Goal: Task Accomplishment & Management: Complete application form

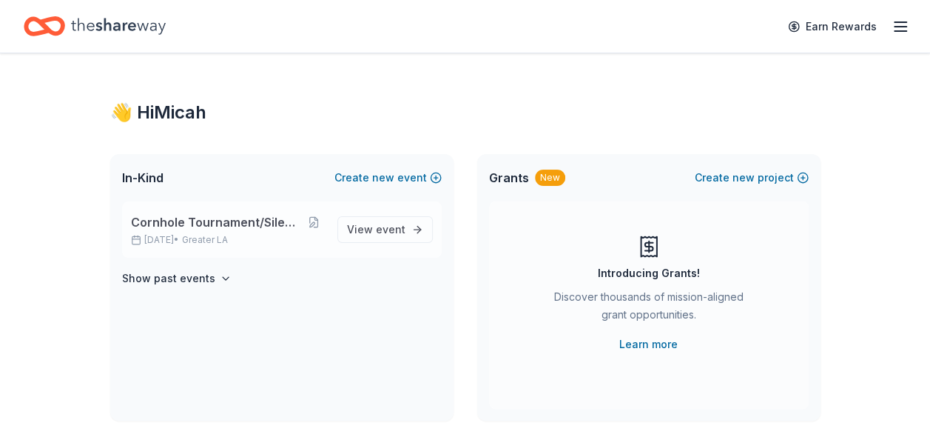
click at [266, 227] on span "Cornhole Tournament/Silent Auction" at bounding box center [216, 222] width 171 height 18
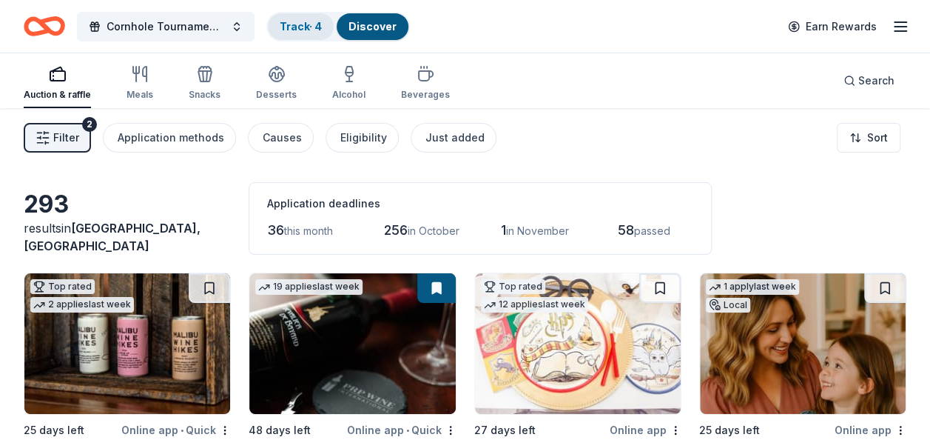
click at [299, 27] on link "Track · 4" at bounding box center [301, 26] width 42 height 13
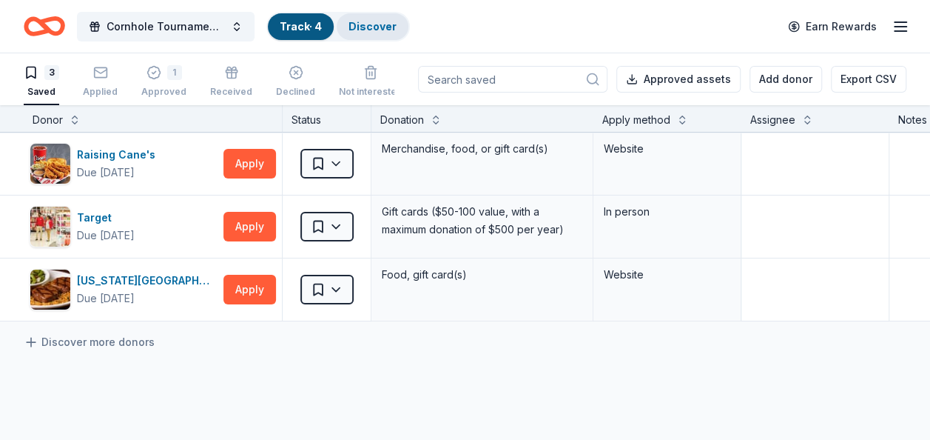
click at [370, 24] on link "Discover" at bounding box center [373, 26] width 48 height 13
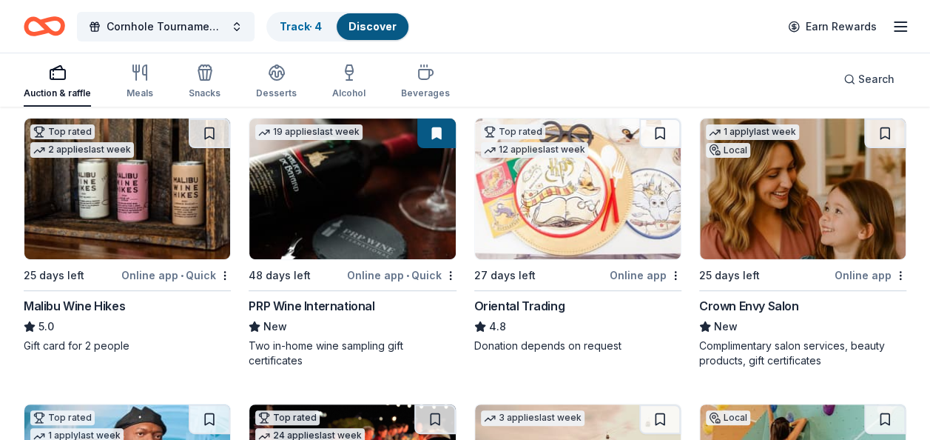
scroll to position [226, 0]
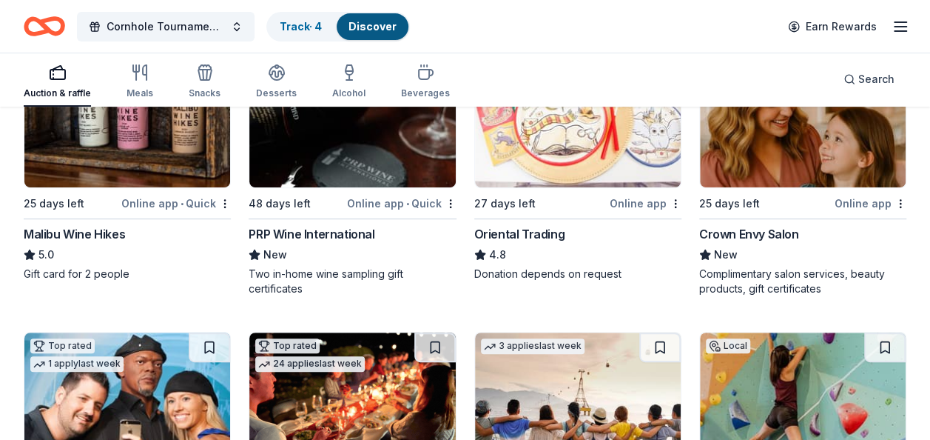
click at [748, 233] on div "Crown Envy Salon" at bounding box center [749, 234] width 100 height 18
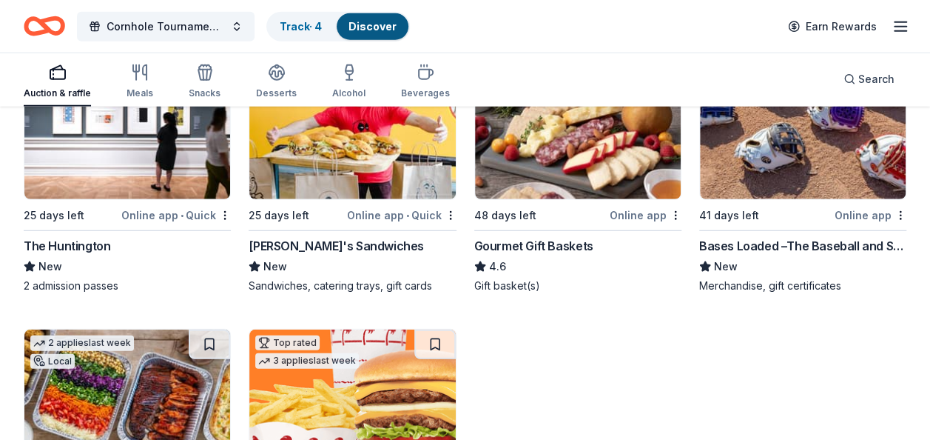
scroll to position [1934, 0]
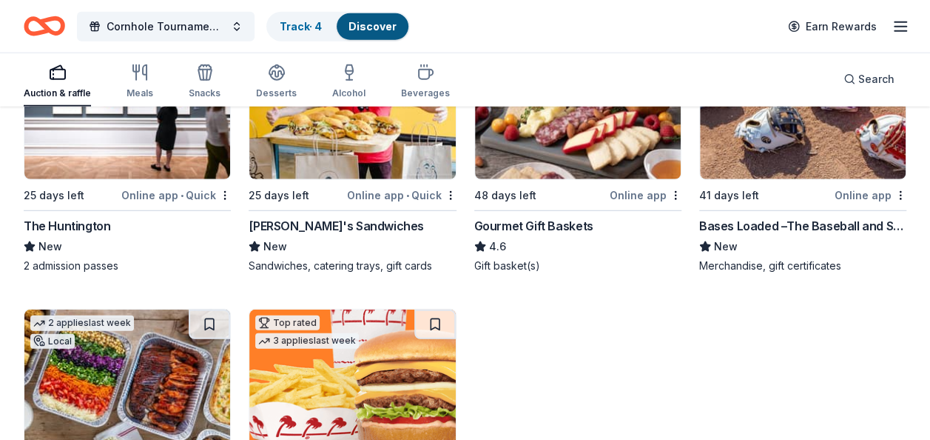
click at [764, 221] on div "Bases Loaded –The Baseball and Softball Superstore" at bounding box center [802, 226] width 207 height 18
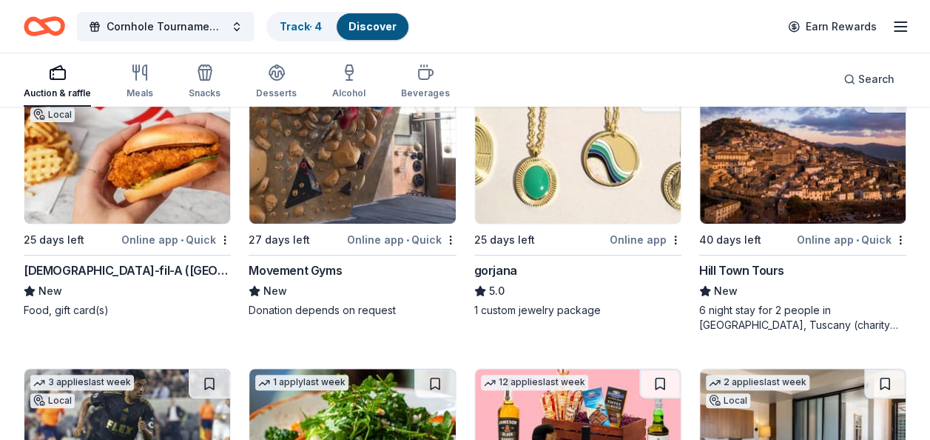
scroll to position [3012, 0]
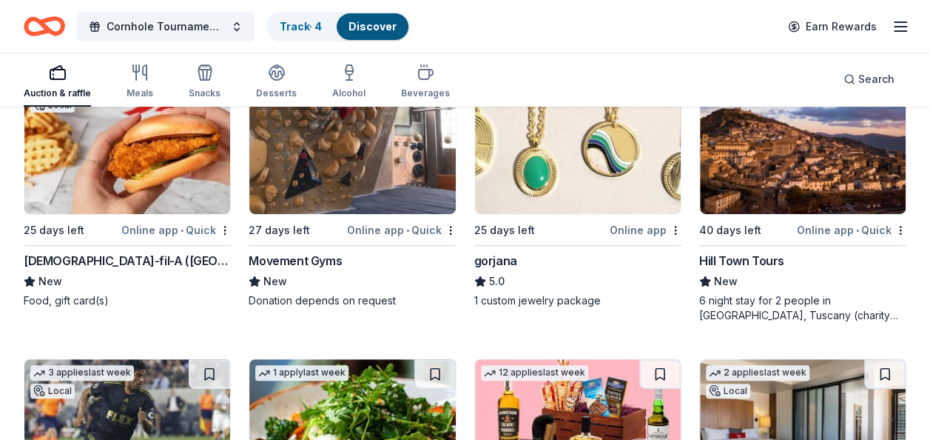
click at [322, 252] on div "Movement Gyms" at bounding box center [295, 261] width 93 height 18
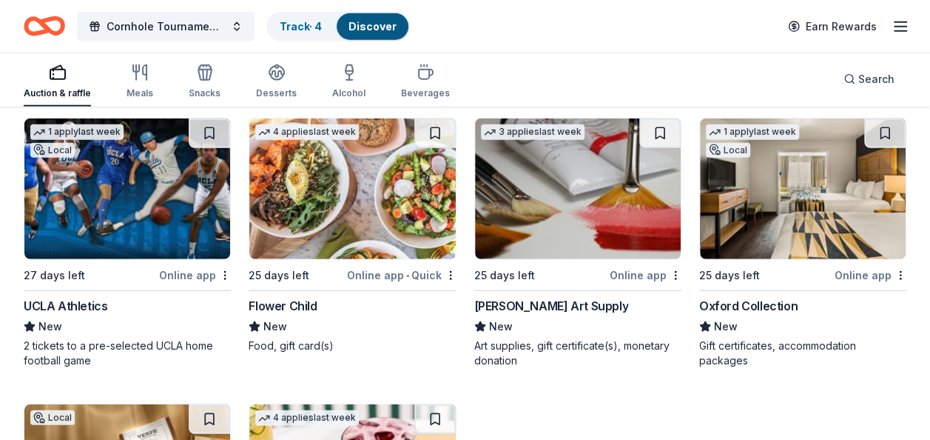
scroll to position [4680, 0]
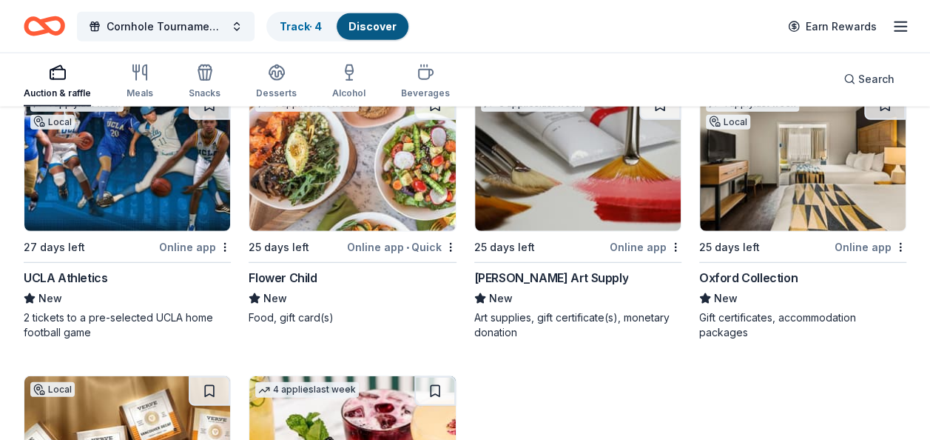
click at [78, 275] on div "UCLA Athletics" at bounding box center [66, 278] width 84 height 18
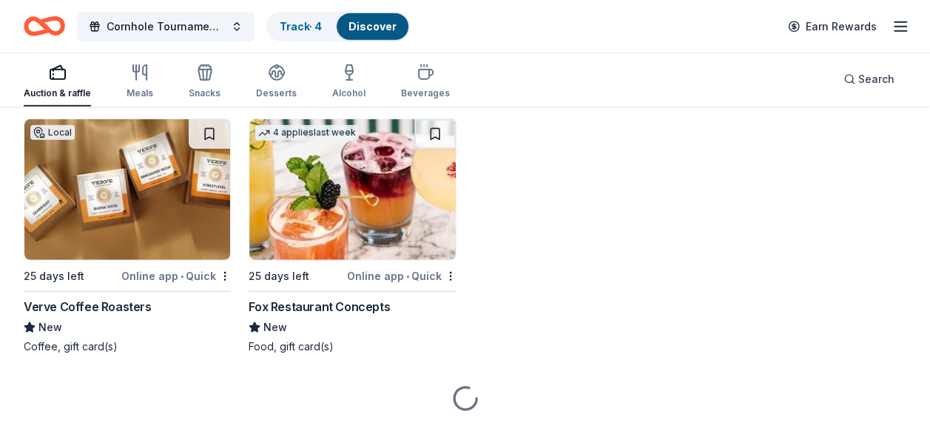
scroll to position [4964, 0]
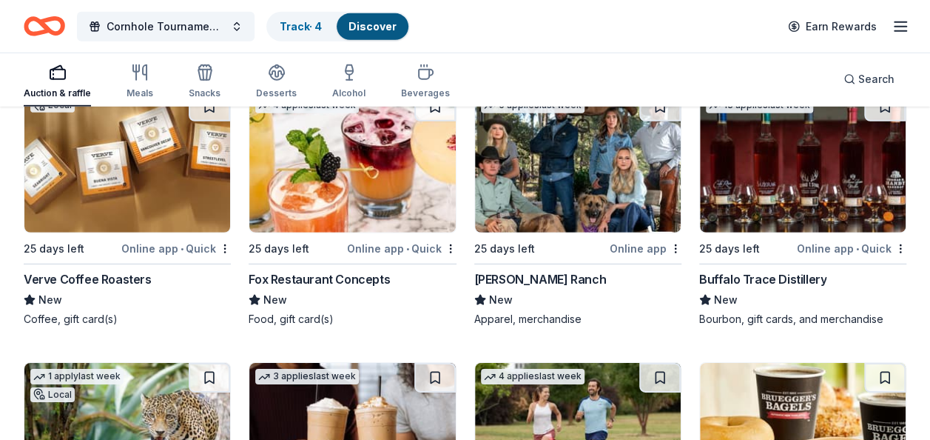
click at [113, 270] on div "Verve Coffee Roasters" at bounding box center [88, 279] width 128 height 18
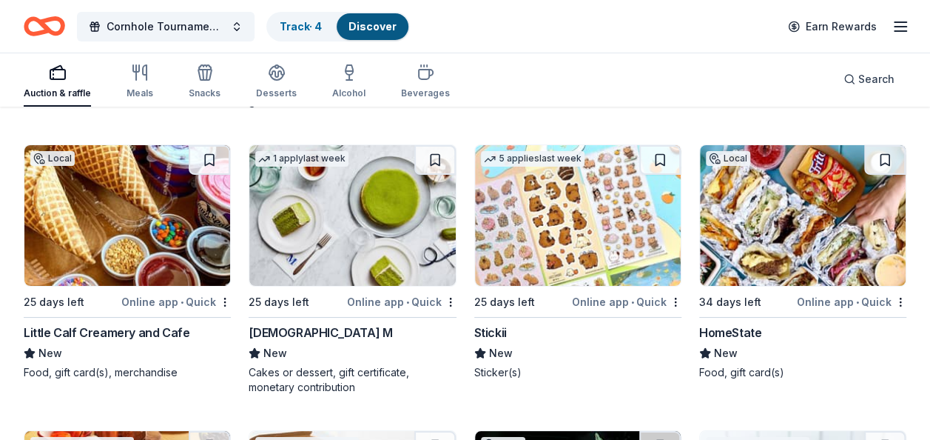
scroll to position [5497, 0]
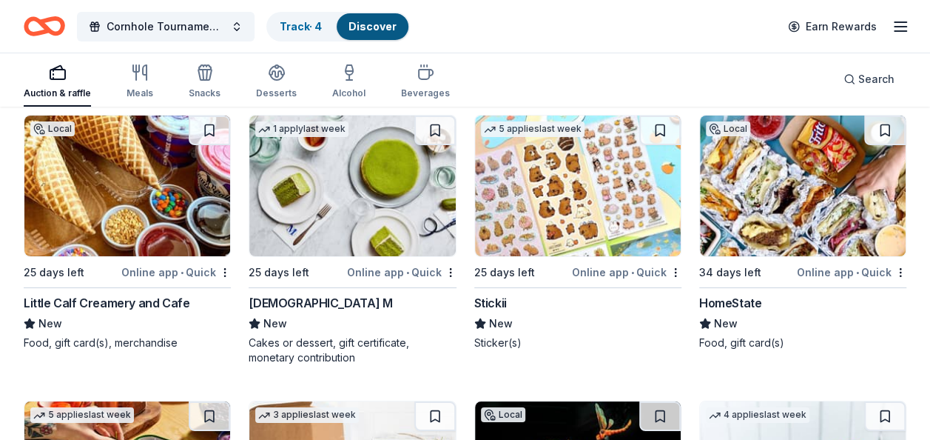
click at [500, 296] on div "Stickii" at bounding box center [490, 303] width 33 height 18
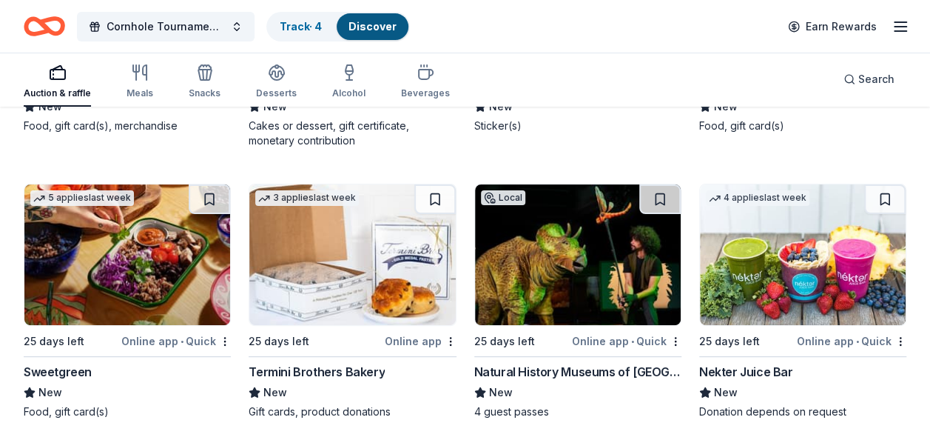
scroll to position [5774, 0]
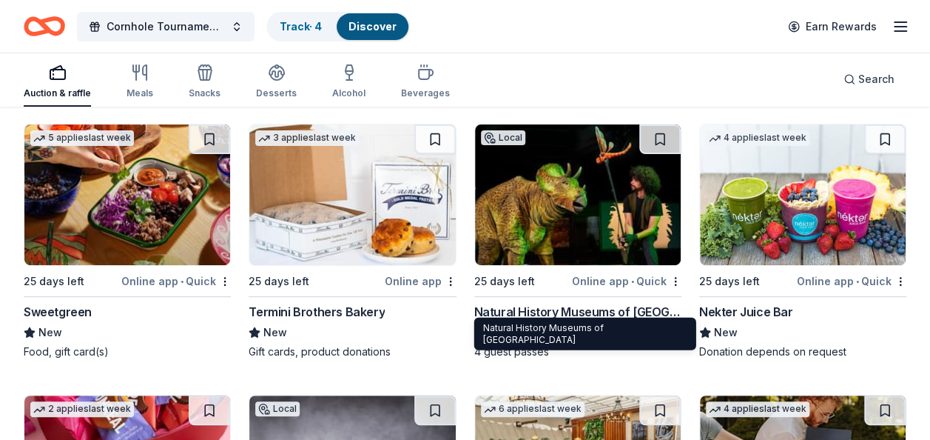
click at [606, 305] on div "Natural History Museums of Los Angeles County" at bounding box center [577, 312] width 207 height 18
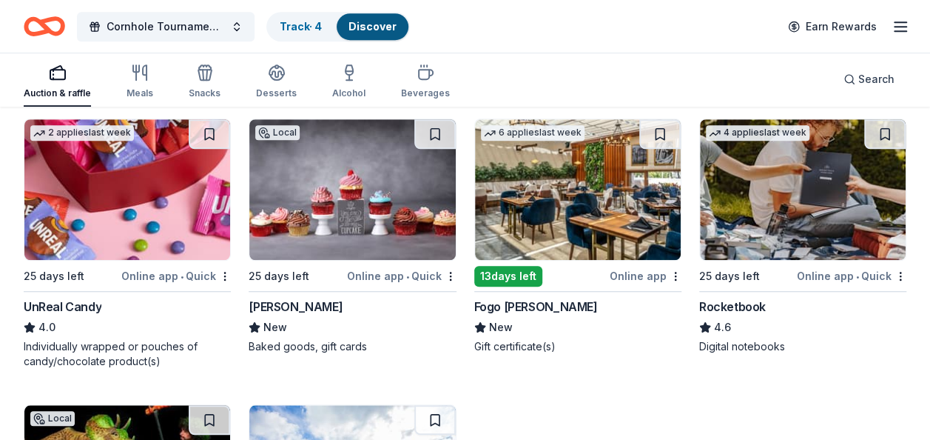
scroll to position [6080, 0]
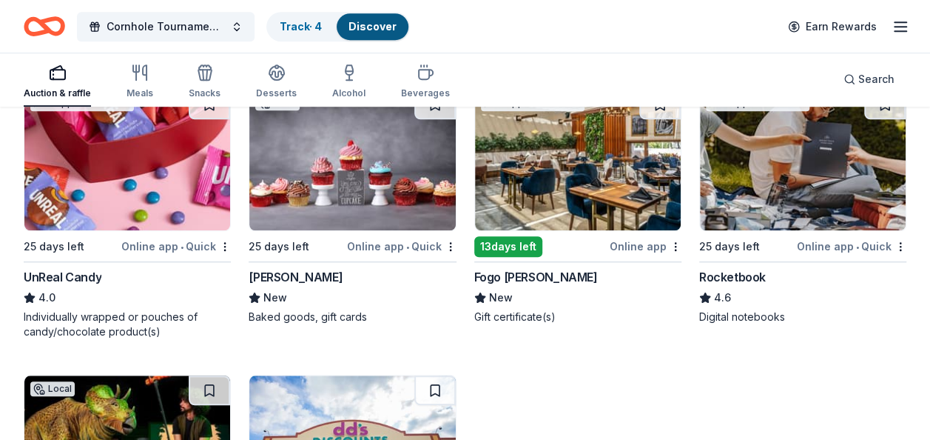
click at [743, 268] on div "Rocketbook" at bounding box center [732, 277] width 67 height 18
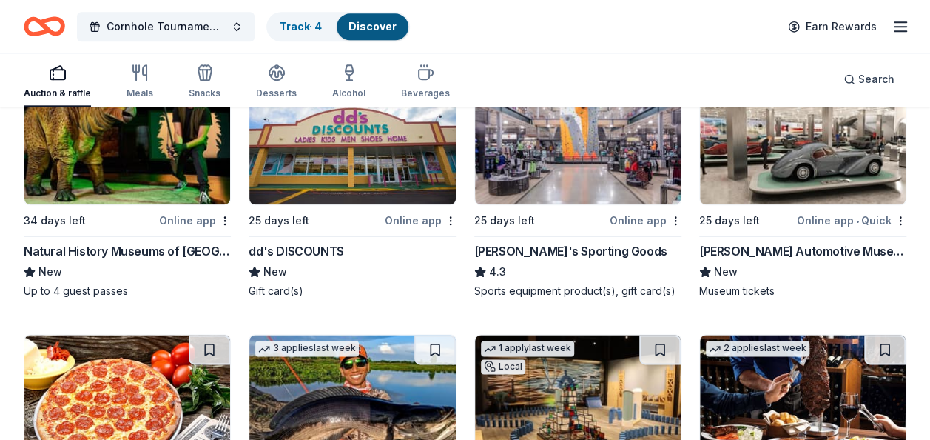
scroll to position [6421, 0]
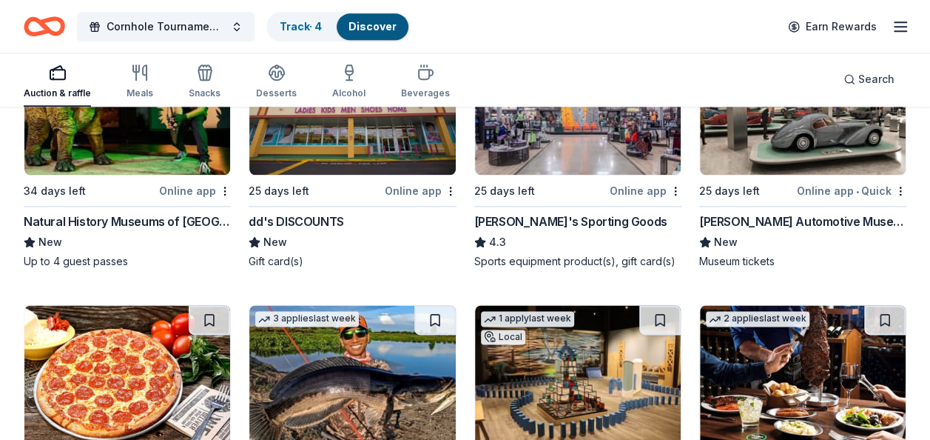
click at [817, 216] on div "Petersen Automotive Museum" at bounding box center [802, 221] width 207 height 18
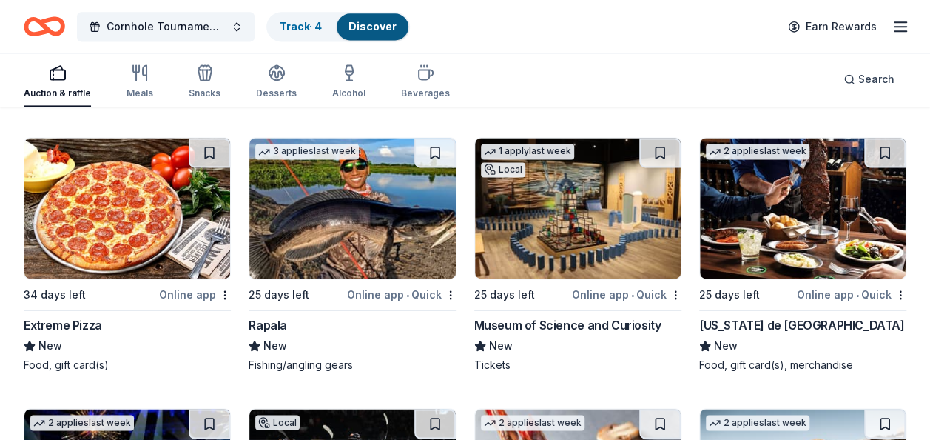
scroll to position [6627, 0]
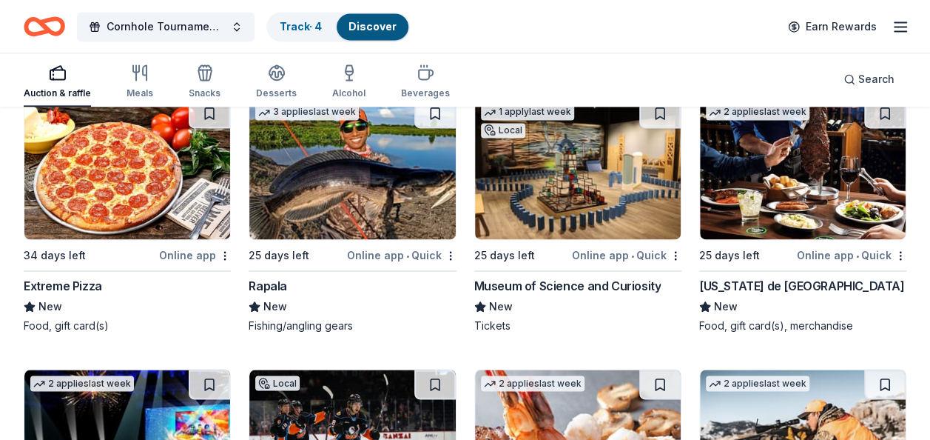
click at [531, 281] on div "Museum of Science and Curiosity" at bounding box center [567, 286] width 187 height 18
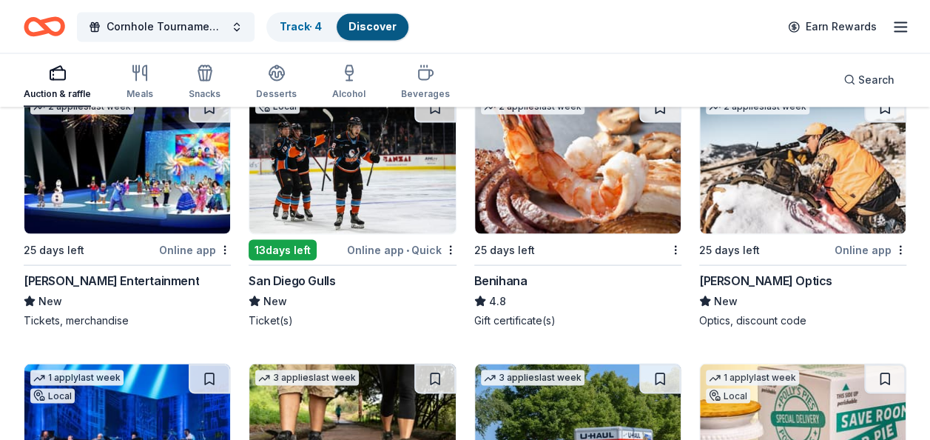
scroll to position [6934, 0]
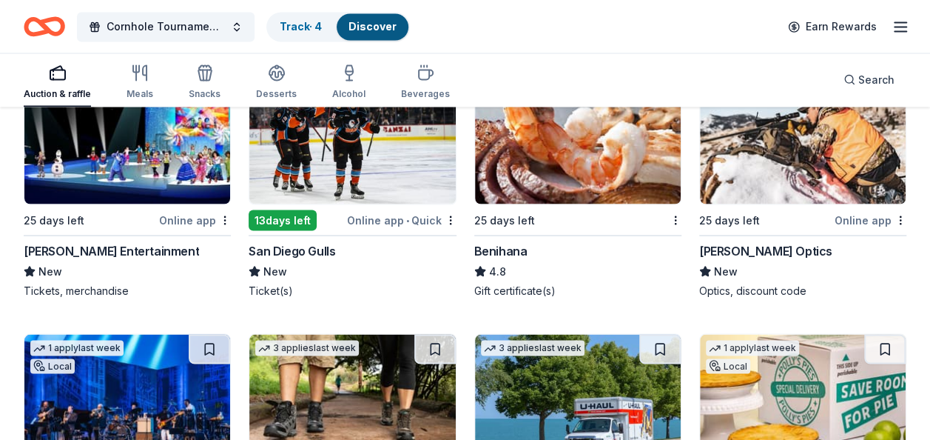
click at [523, 241] on div "Benihana" at bounding box center [500, 250] width 53 height 18
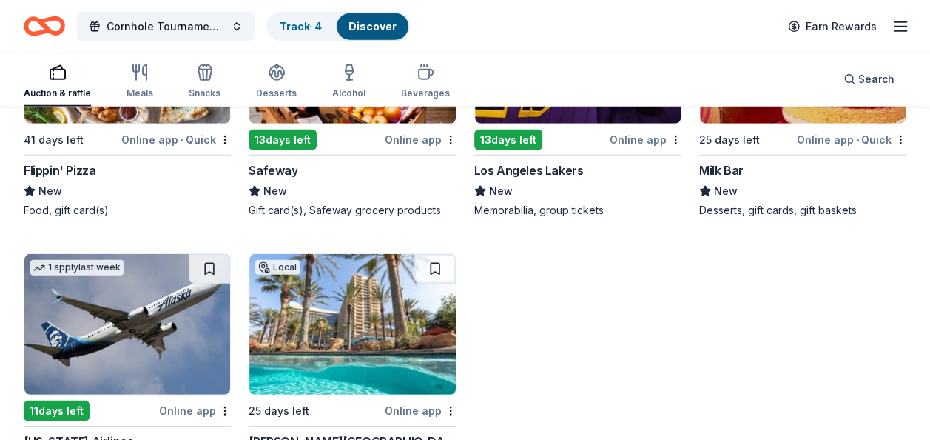
scroll to position [7604, 0]
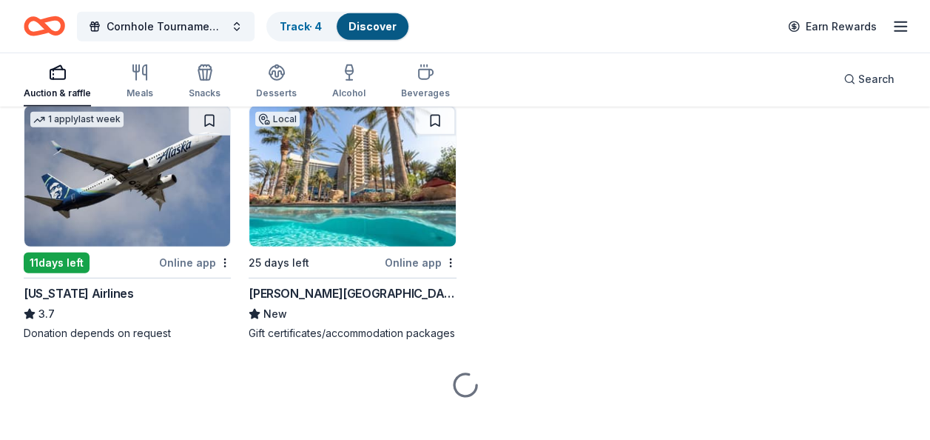
scroll to position [7714, 0]
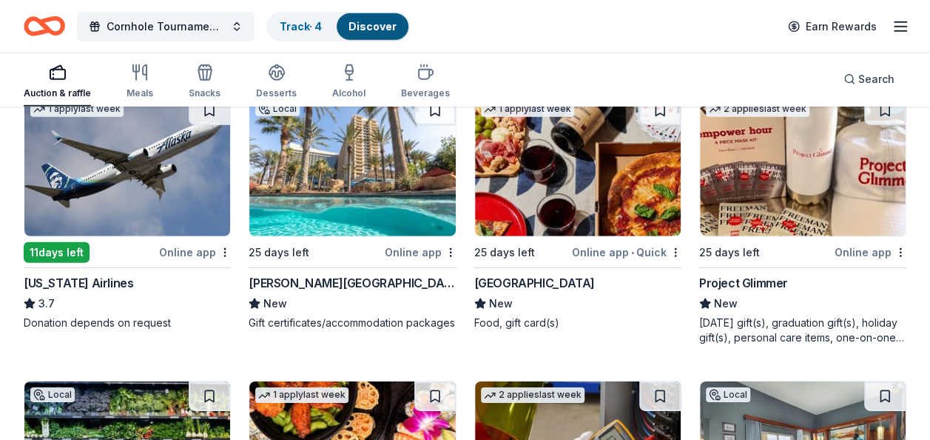
click at [290, 274] on div "Harrah's Resort" at bounding box center [352, 283] width 207 height 18
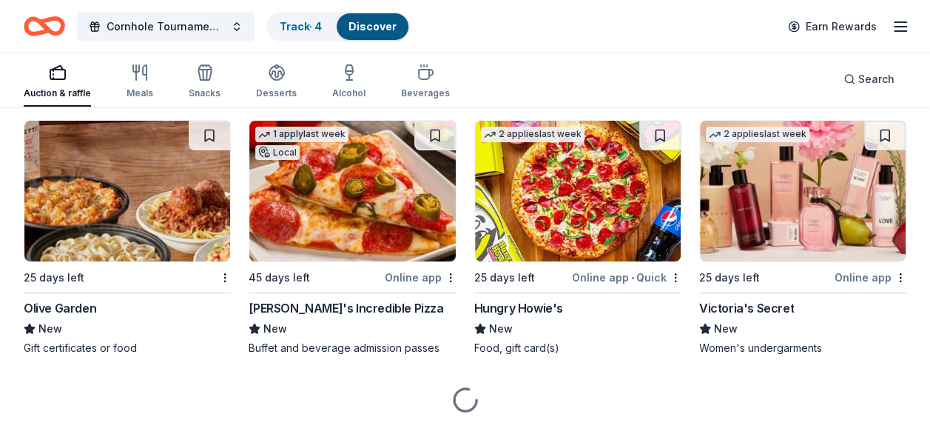
scroll to position [11052, 0]
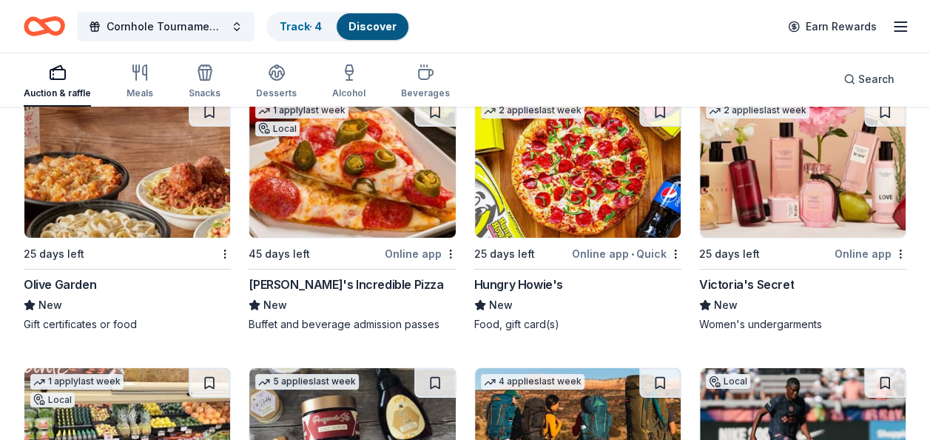
click at [749, 275] on div "Victoria's Secret" at bounding box center [746, 284] width 95 height 18
click at [730, 275] on div "Victoria's Secret" at bounding box center [746, 284] width 95 height 18
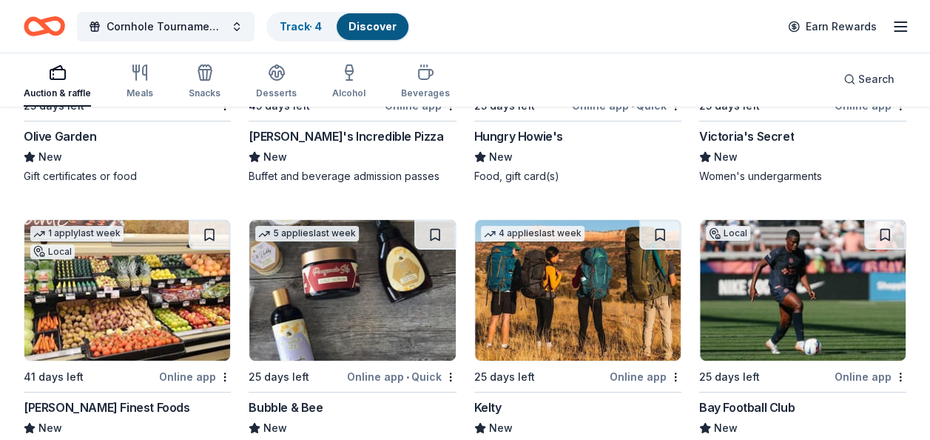
scroll to position [11240, 0]
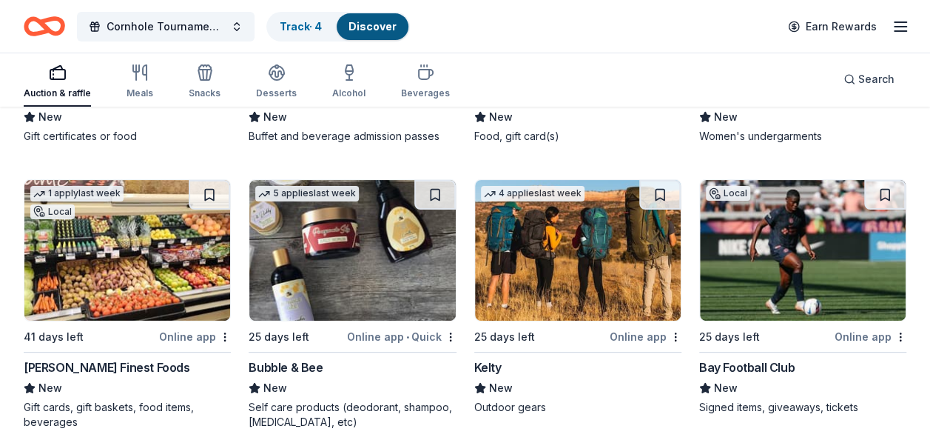
click at [308, 358] on div "Bubble & Bee" at bounding box center [286, 367] width 74 height 18
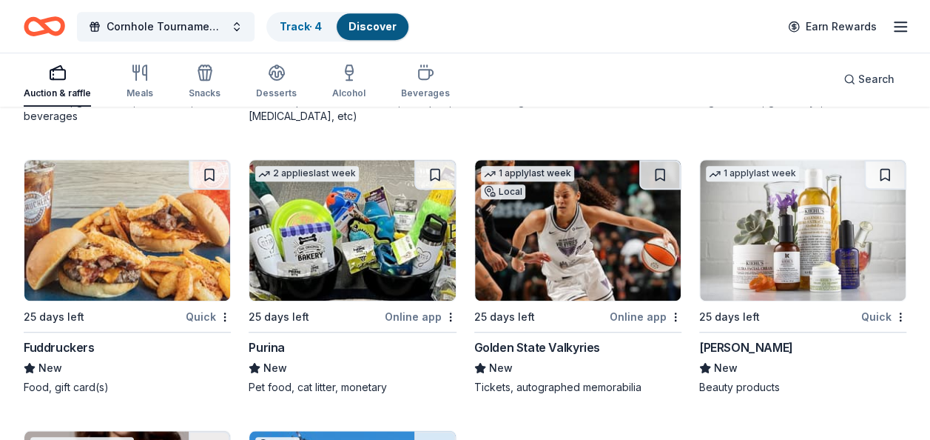
scroll to position [11555, 0]
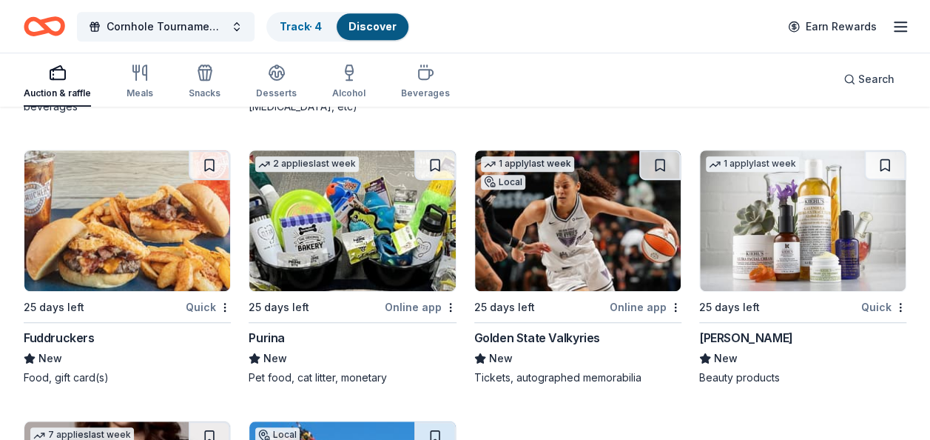
click at [317, 242] on img at bounding box center [352, 220] width 206 height 141
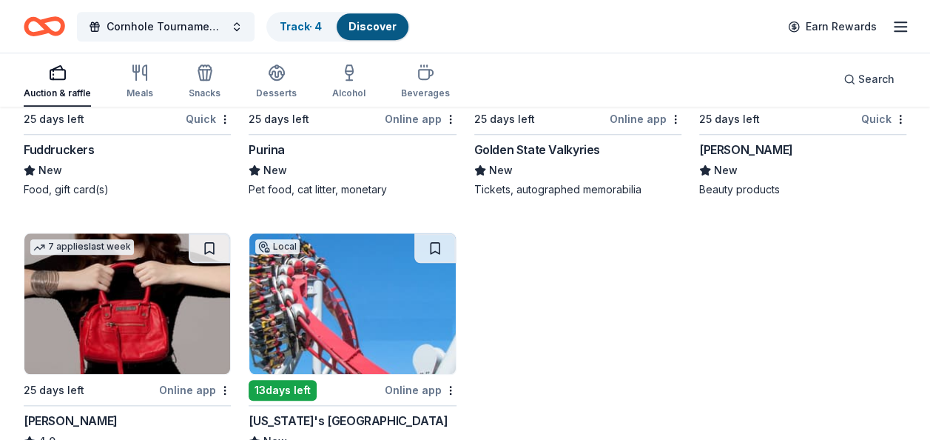
scroll to position [11842, 0]
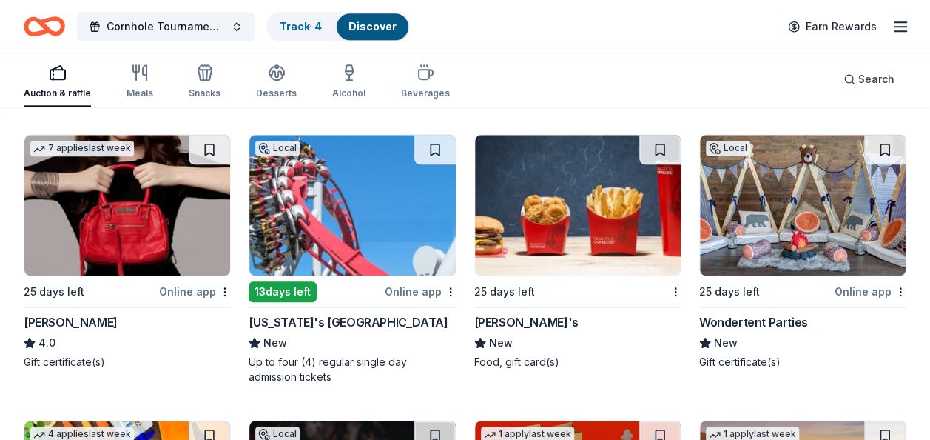
click at [74, 313] on div "Jacki Easlick" at bounding box center [71, 322] width 94 height 18
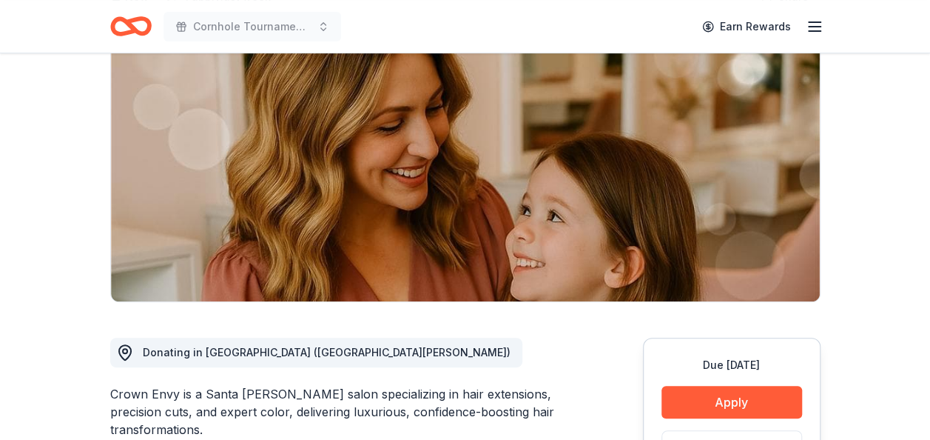
scroll to position [226, 0]
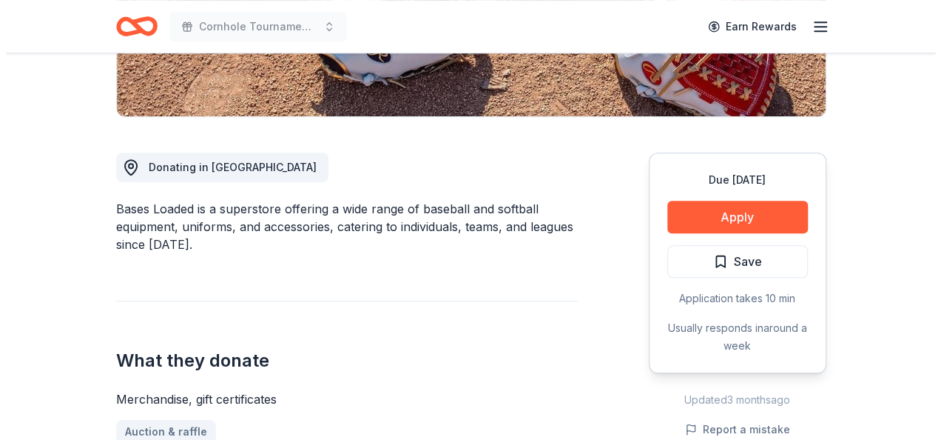
scroll to position [404, 0]
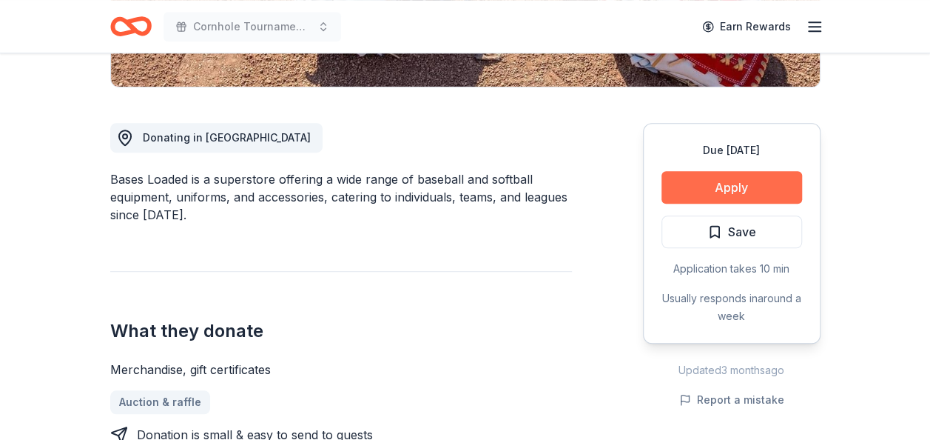
click at [731, 187] on button "Apply" at bounding box center [732, 187] width 141 height 33
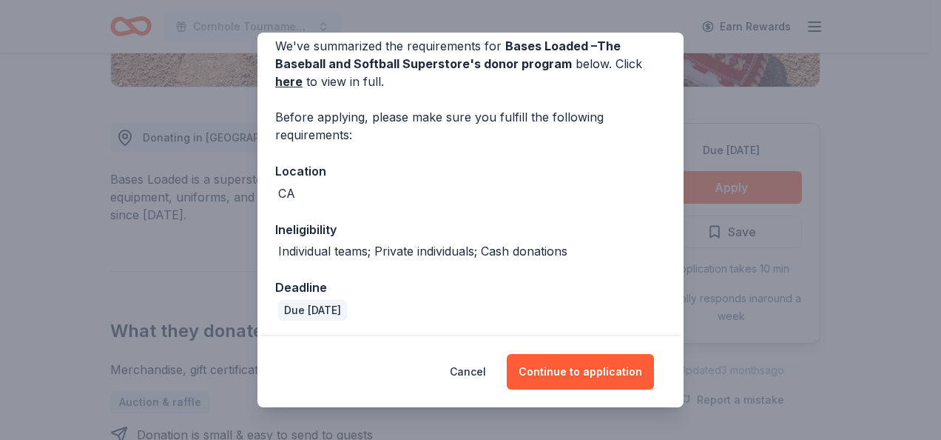
scroll to position [70, 0]
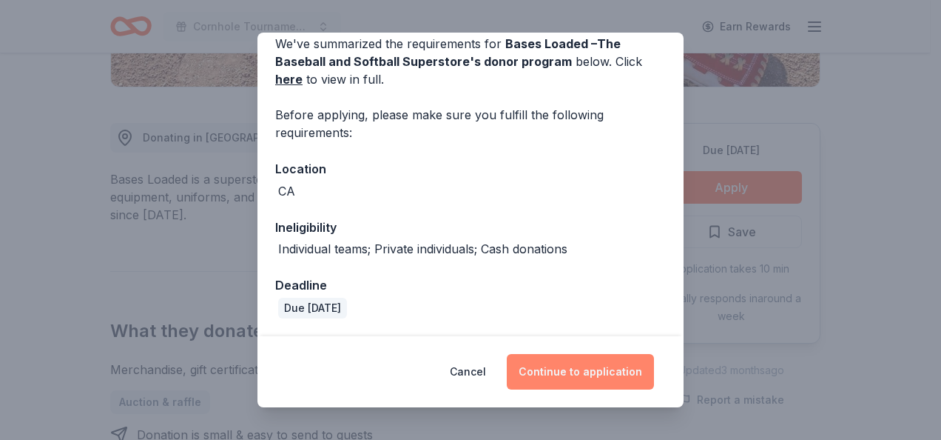
click at [597, 368] on button "Continue to application" at bounding box center [580, 372] width 147 height 36
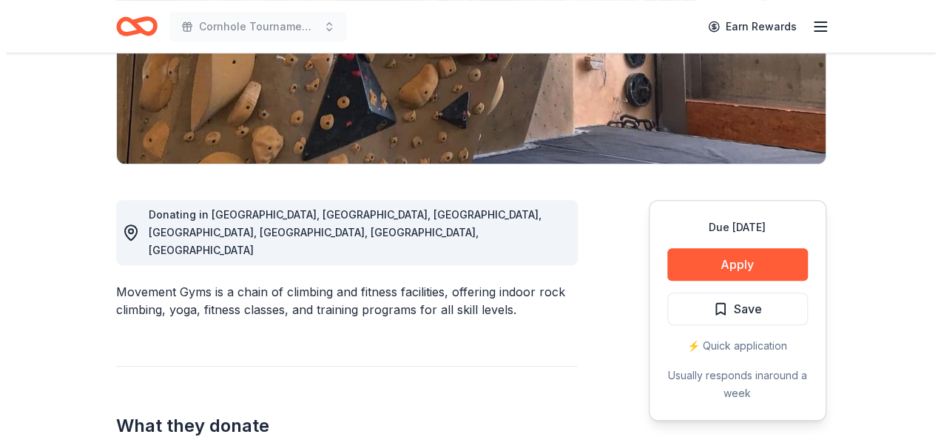
scroll to position [315, 0]
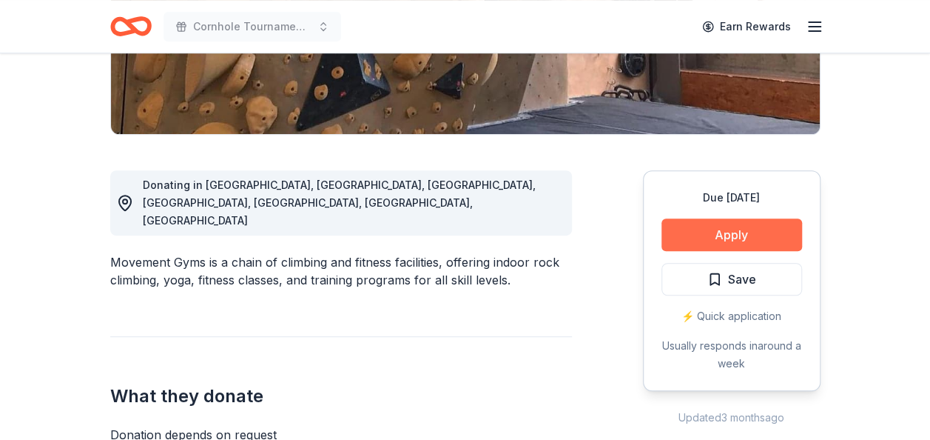
click at [716, 229] on button "Apply" at bounding box center [732, 234] width 141 height 33
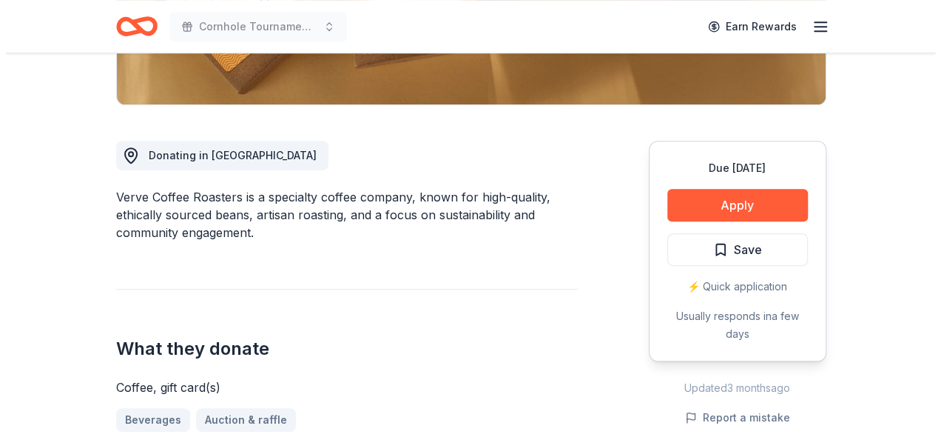
scroll to position [375, 0]
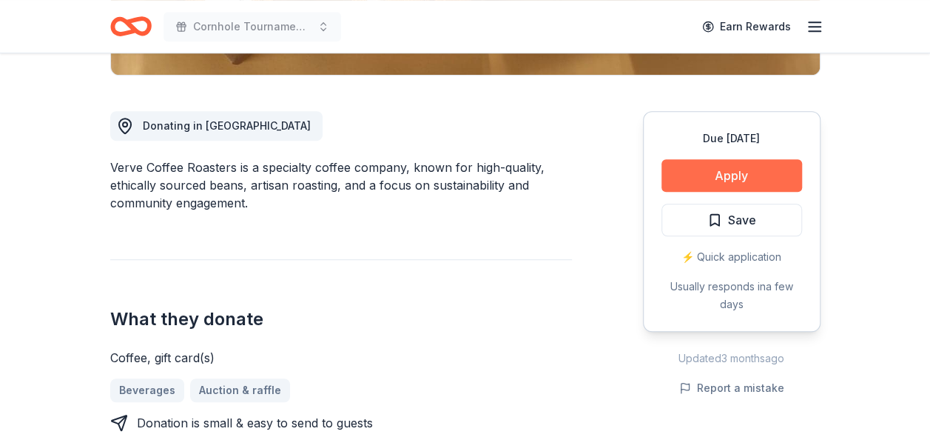
click at [761, 170] on button "Apply" at bounding box center [732, 175] width 141 height 33
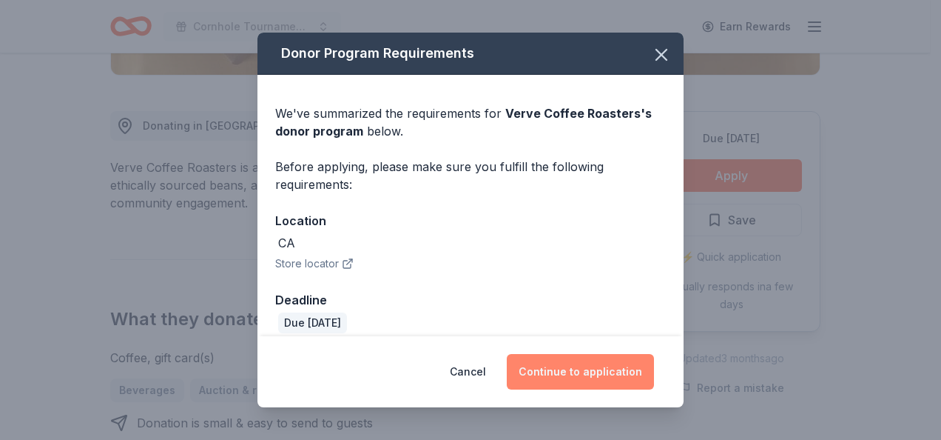
click at [589, 372] on button "Continue to application" at bounding box center [580, 372] width 147 height 36
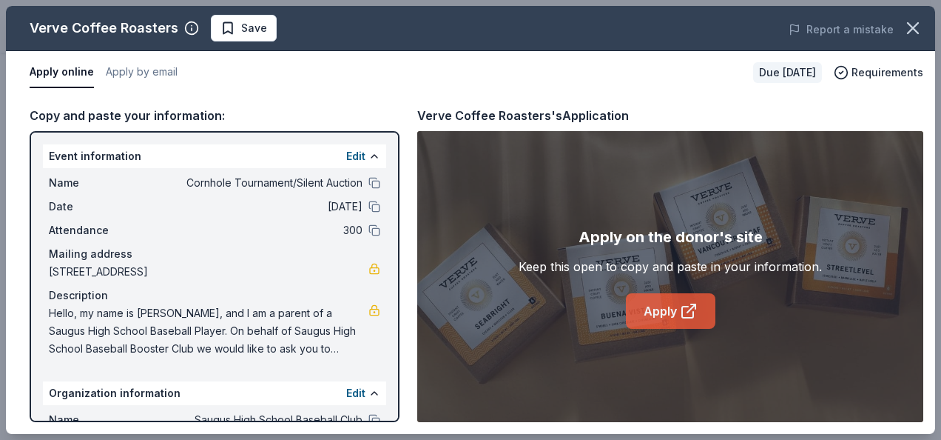
click at [658, 309] on link "Apply" at bounding box center [671, 311] width 90 height 36
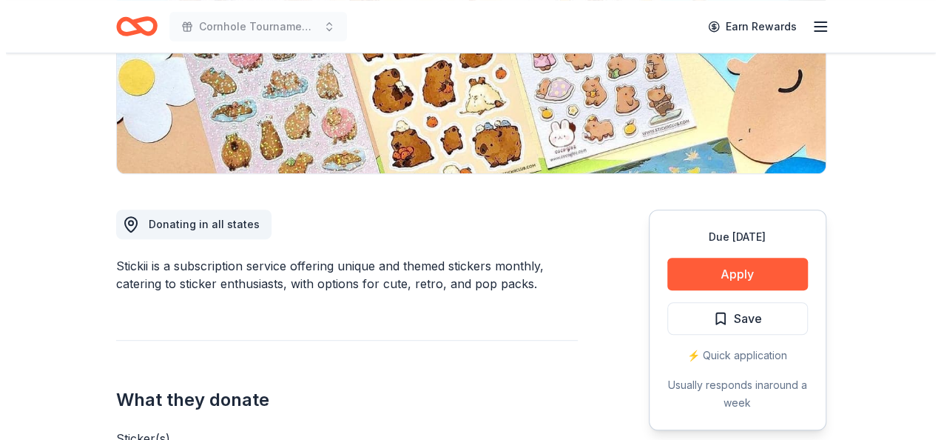
scroll to position [326, 0]
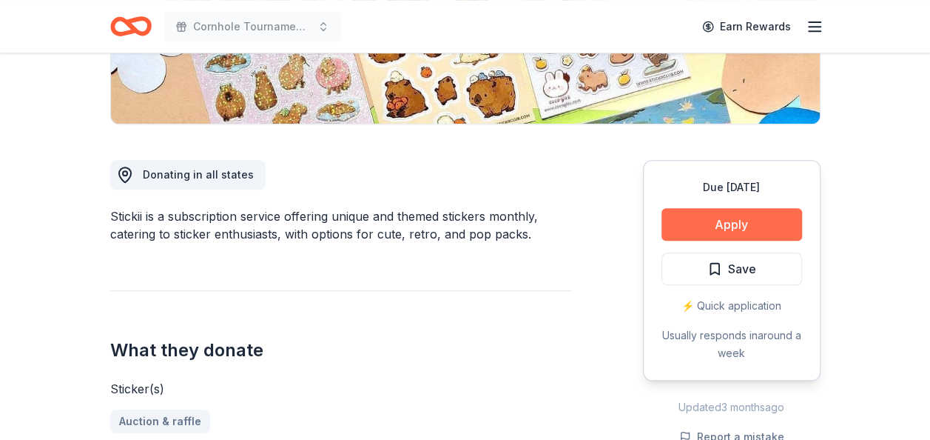
click at [745, 226] on button "Apply" at bounding box center [732, 224] width 141 height 33
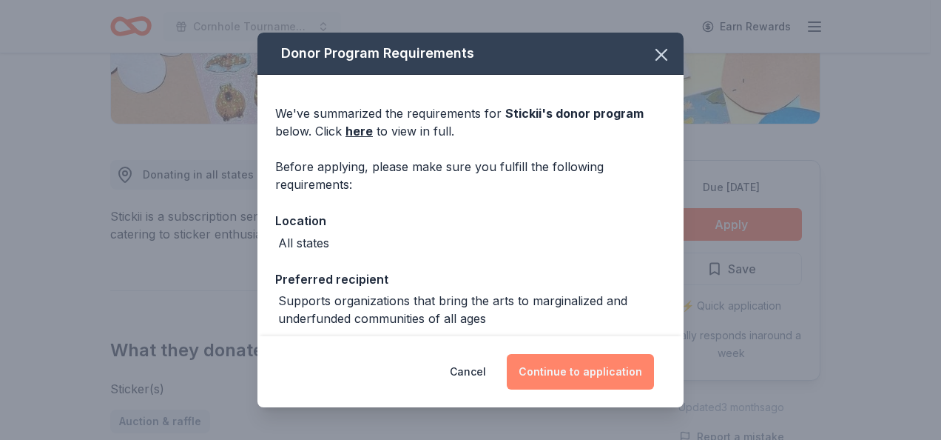
click at [620, 373] on button "Continue to application" at bounding box center [580, 372] width 147 height 36
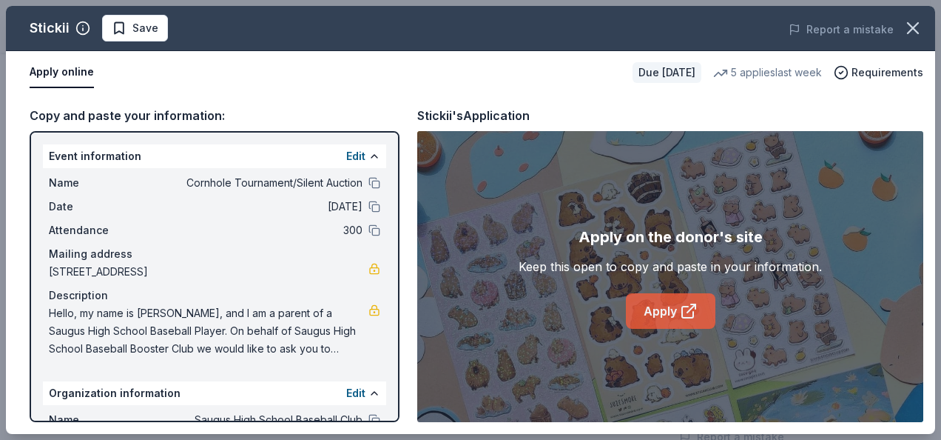
click at [650, 313] on link "Apply" at bounding box center [671, 311] width 90 height 36
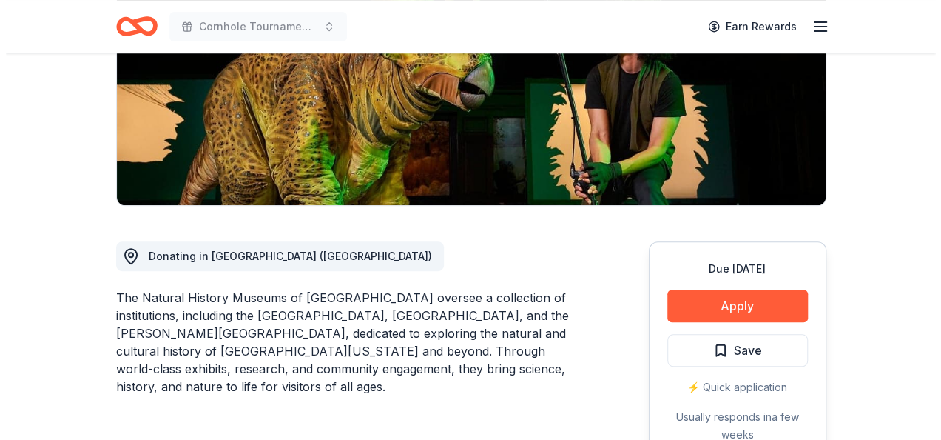
scroll to position [335, 0]
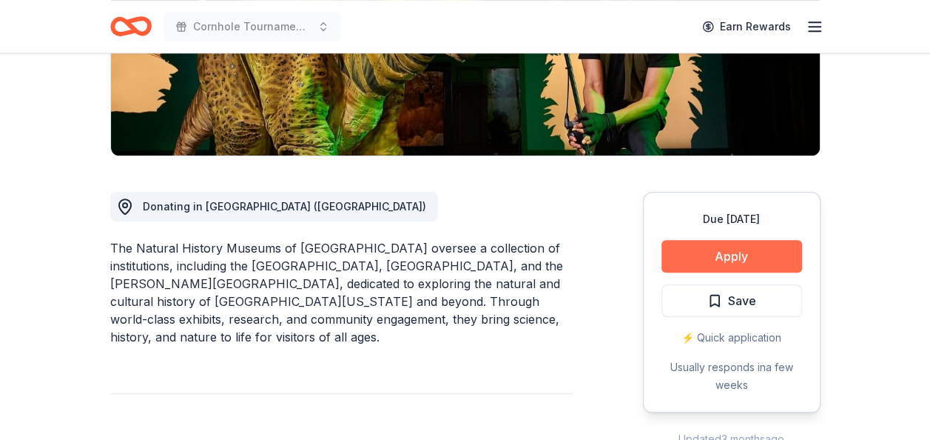
click at [733, 240] on button "Apply" at bounding box center [732, 256] width 141 height 33
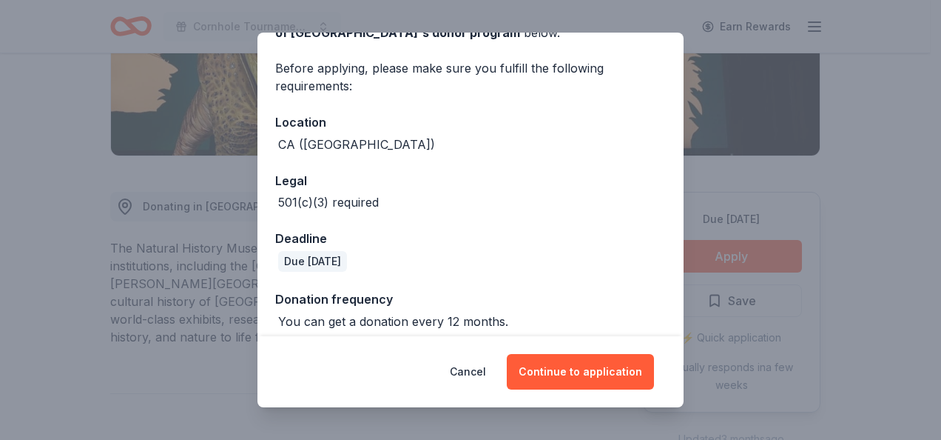
scroll to position [110, 0]
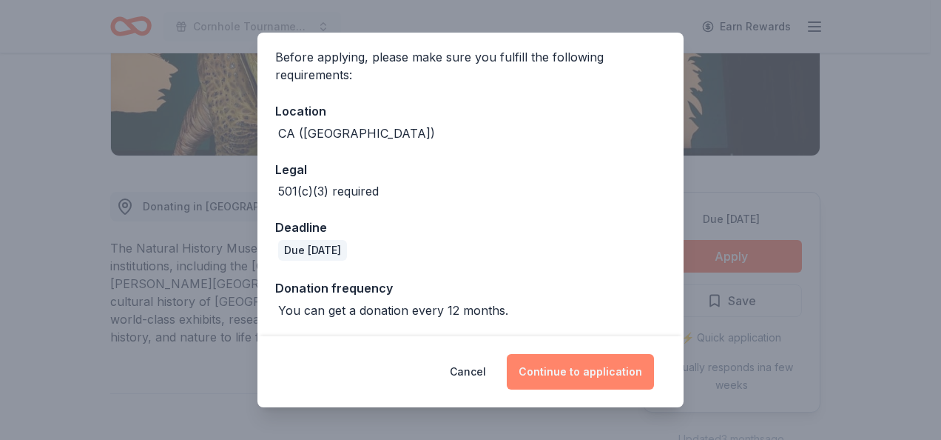
click at [608, 373] on button "Continue to application" at bounding box center [580, 372] width 147 height 36
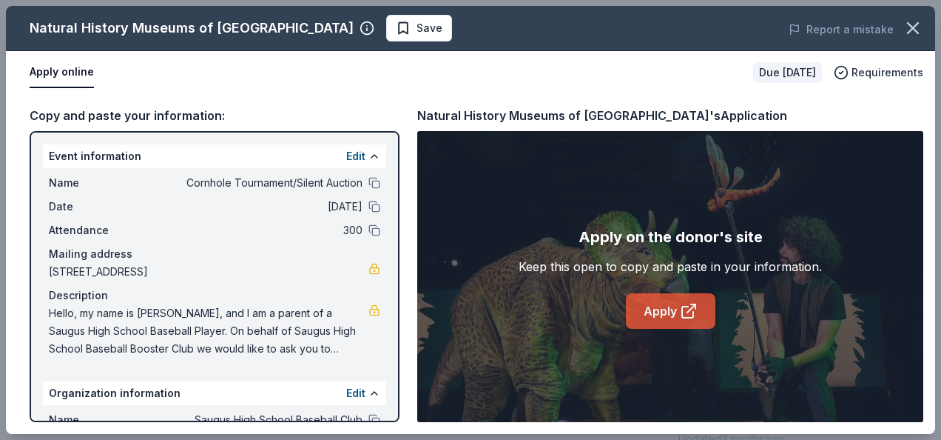
click at [653, 309] on link "Apply" at bounding box center [671, 311] width 90 height 36
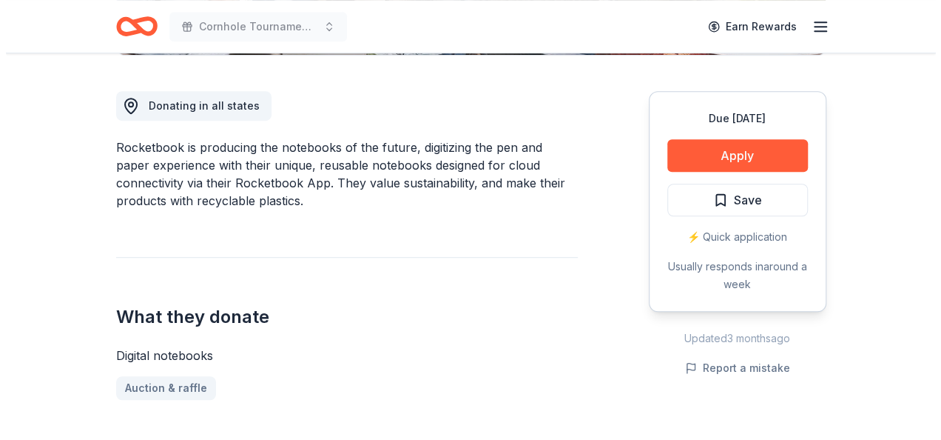
scroll to position [444, 0]
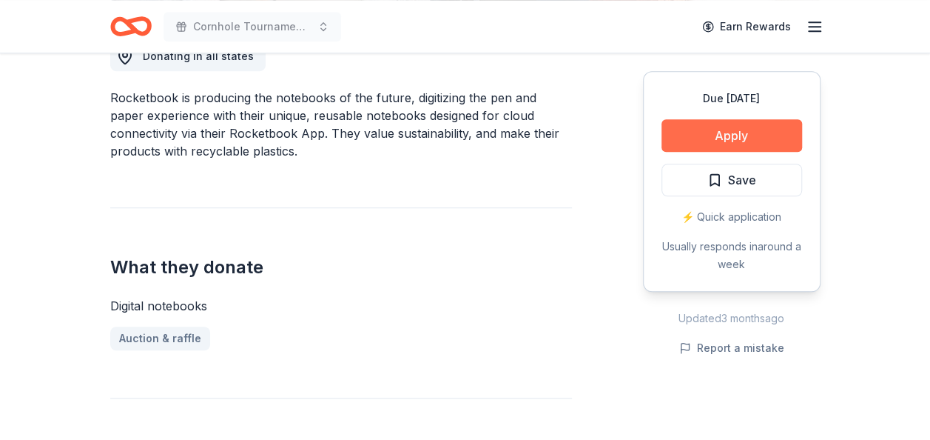
click at [728, 135] on button "Apply" at bounding box center [732, 135] width 141 height 33
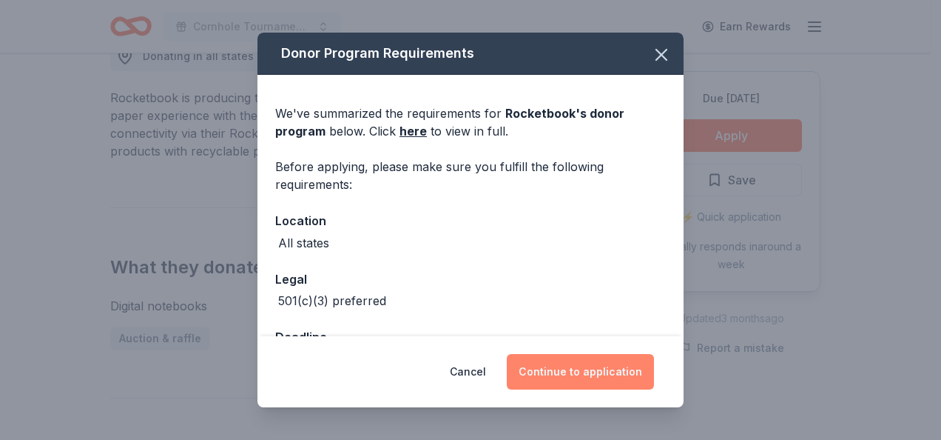
click at [622, 373] on button "Continue to application" at bounding box center [580, 372] width 147 height 36
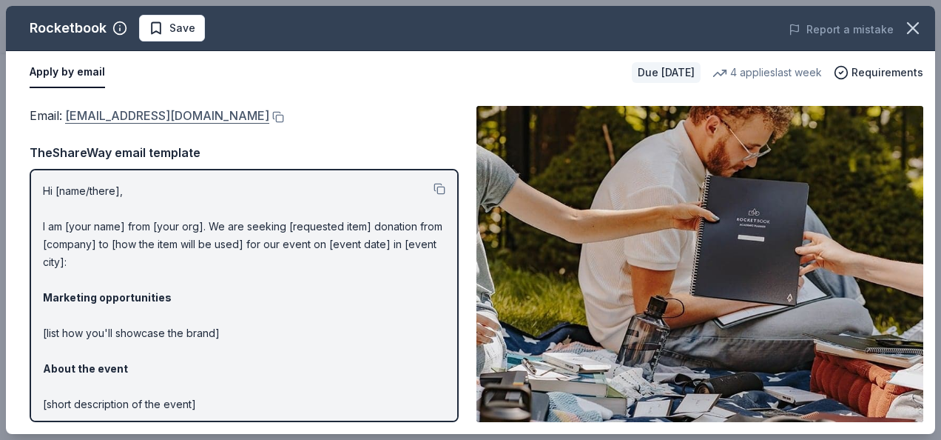
click at [269, 115] on link "[EMAIL_ADDRESS][DOMAIN_NAME]" at bounding box center [167, 115] width 204 height 19
click at [266, 145] on div "TheShareWay email template" at bounding box center [244, 152] width 429 height 19
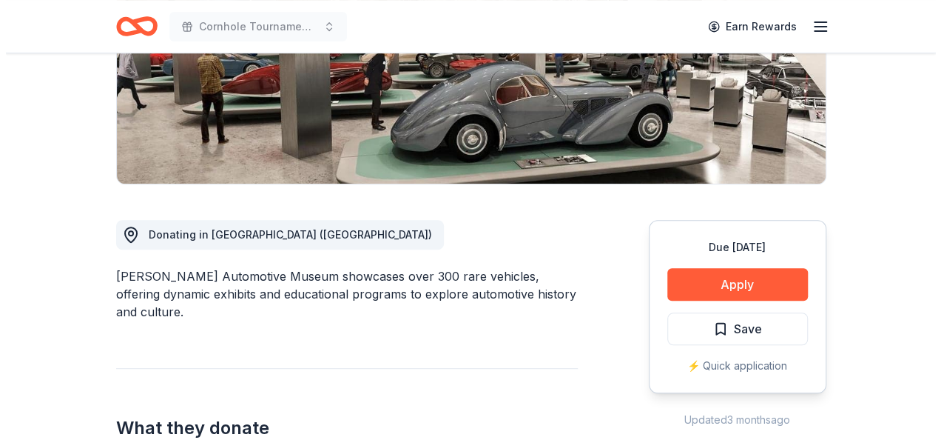
scroll to position [335, 0]
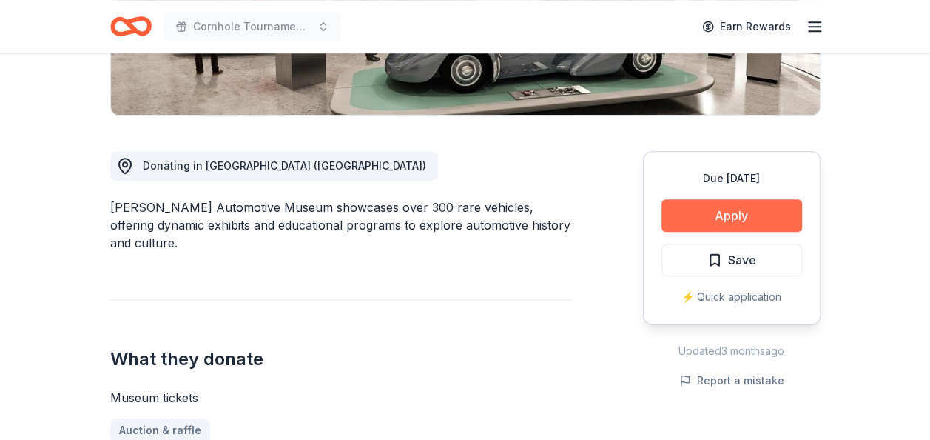
click at [738, 218] on button "Apply" at bounding box center [732, 215] width 141 height 33
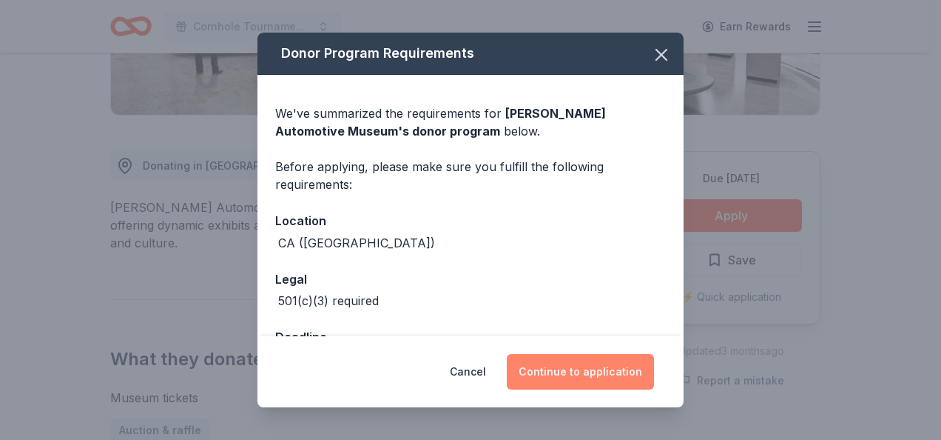
click at [620, 373] on button "Continue to application" at bounding box center [580, 372] width 147 height 36
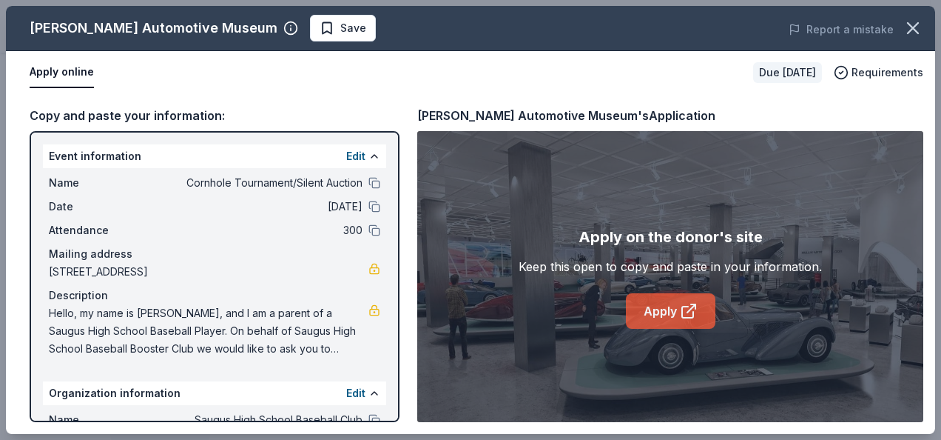
click at [675, 301] on link "Apply" at bounding box center [671, 311] width 90 height 36
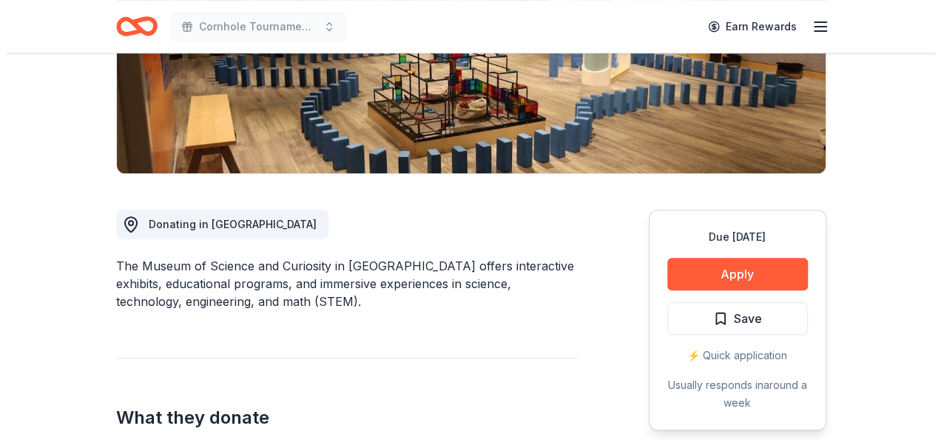
scroll to position [335, 0]
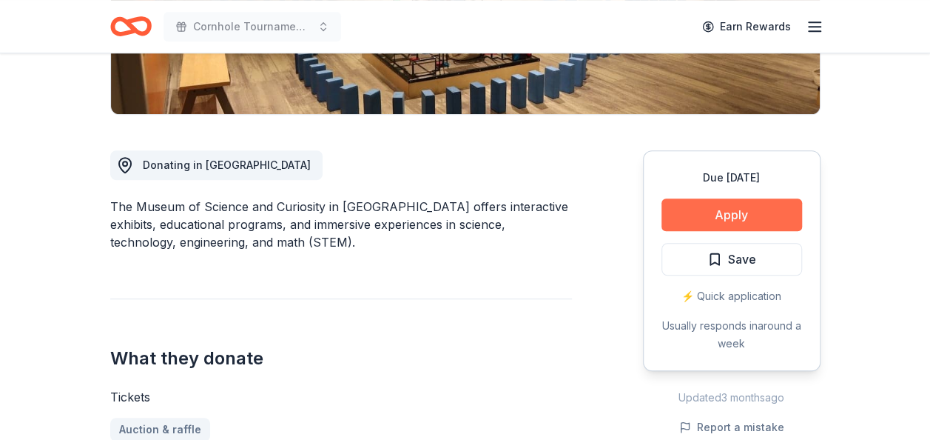
click at [768, 218] on button "Apply" at bounding box center [732, 214] width 141 height 33
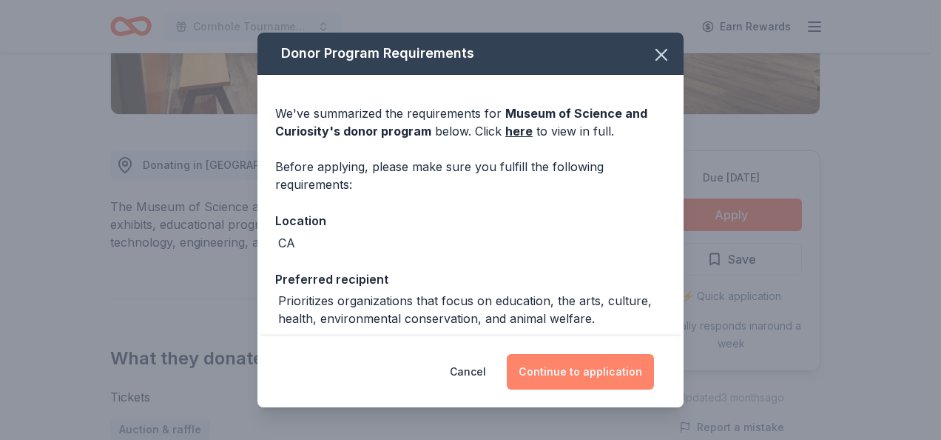
click at [609, 361] on button "Continue to application" at bounding box center [580, 372] width 147 height 36
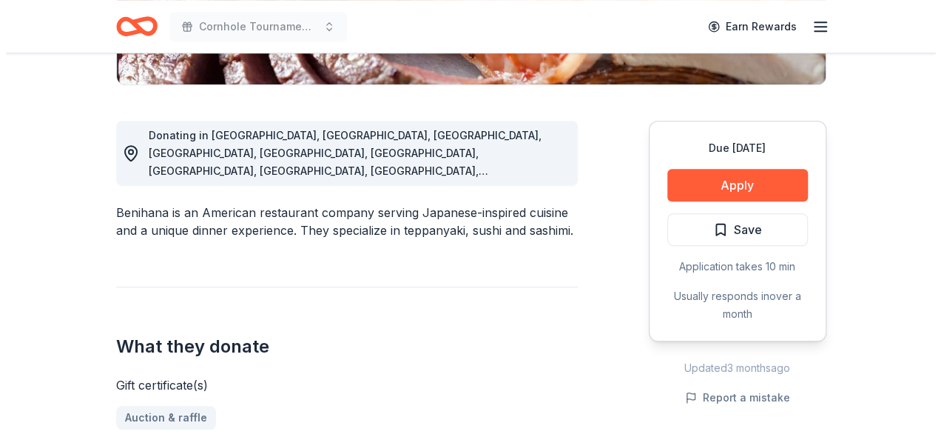
scroll to position [375, 0]
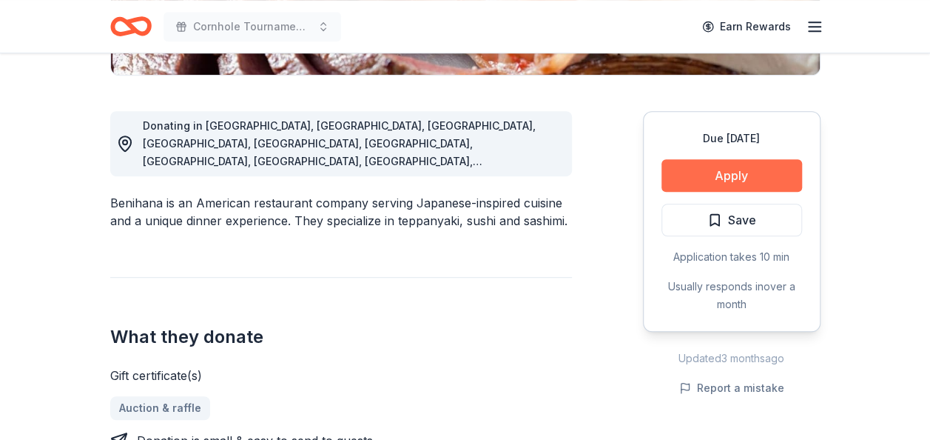
click at [696, 175] on button "Apply" at bounding box center [732, 175] width 141 height 33
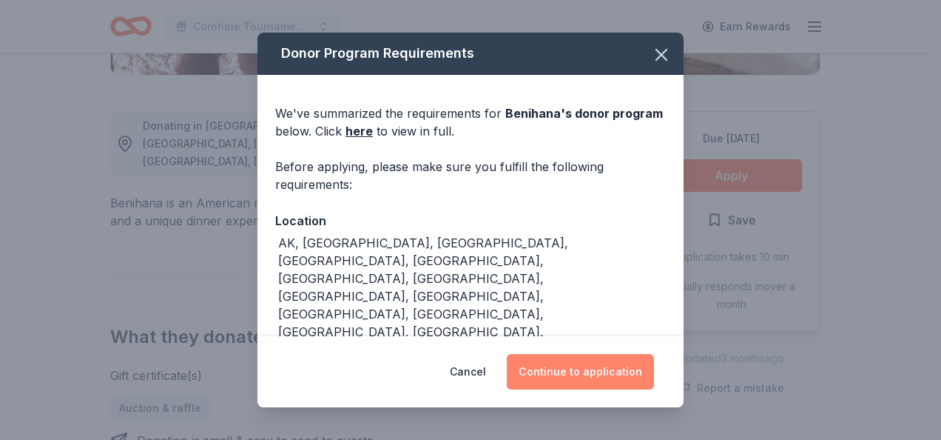
click at [555, 369] on button "Continue to application" at bounding box center [580, 372] width 147 height 36
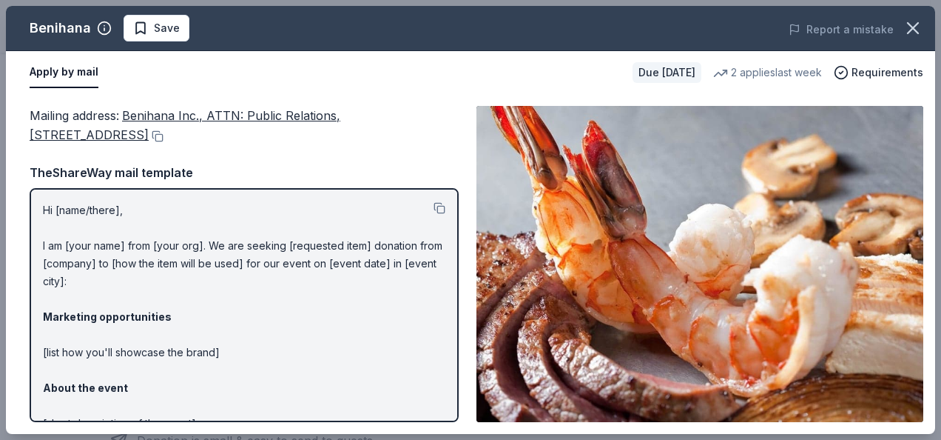
drag, startPoint x: 209, startPoint y: 113, endPoint x: 155, endPoint y: 154, distance: 67.5
click at [155, 154] on div "Mailing address : Benihana Inc., ATTN: Public Relations, [STREET_ADDRESS] TheSh…" at bounding box center [244, 264] width 429 height 316
drag, startPoint x: 259, startPoint y: 138, endPoint x: 136, endPoint y: 110, distance: 126.0
click at [136, 110] on div "Mailing address : Benihana Inc., ATTN: Public Relations, [STREET_ADDRESS]" at bounding box center [244, 125] width 429 height 39
click at [164, 136] on button at bounding box center [156, 136] width 15 height 12
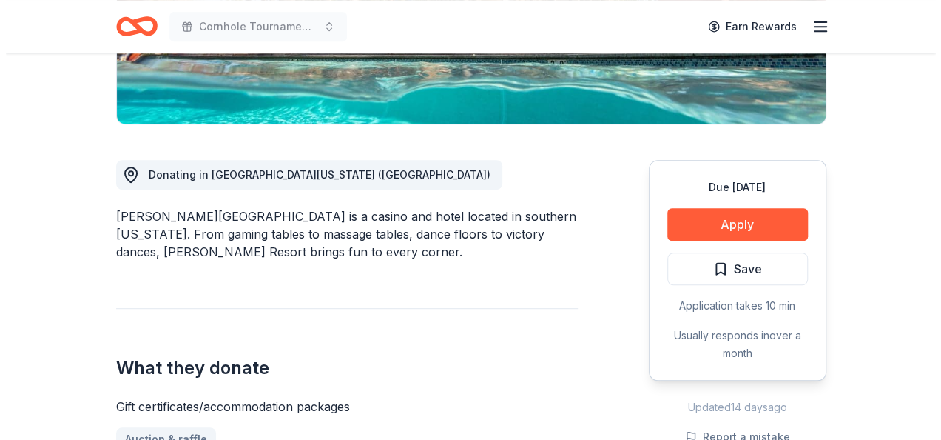
scroll to position [355, 0]
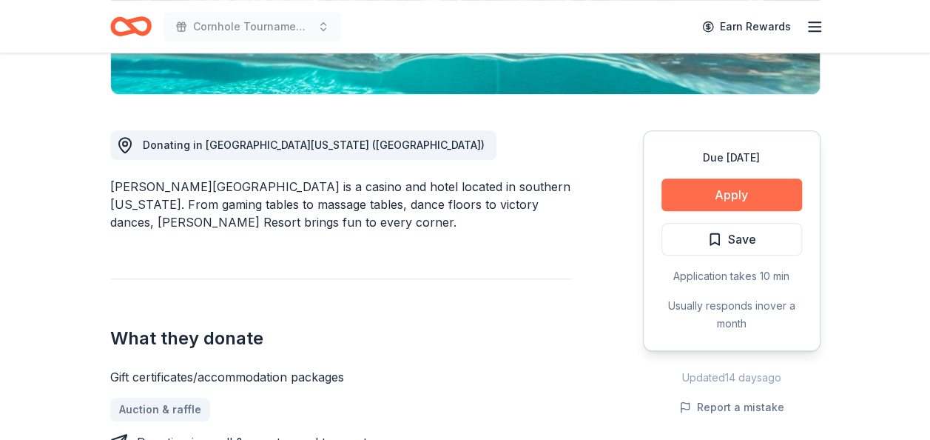
click at [741, 199] on button "Apply" at bounding box center [732, 194] width 141 height 33
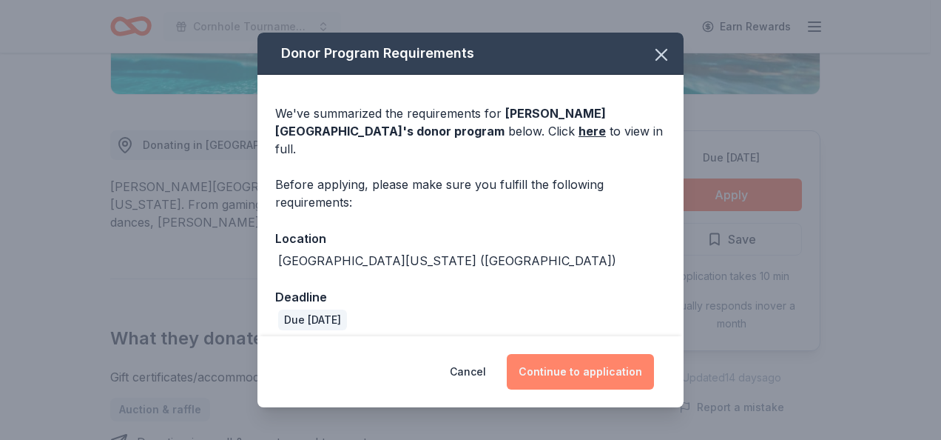
click at [558, 363] on button "Continue to application" at bounding box center [580, 372] width 147 height 36
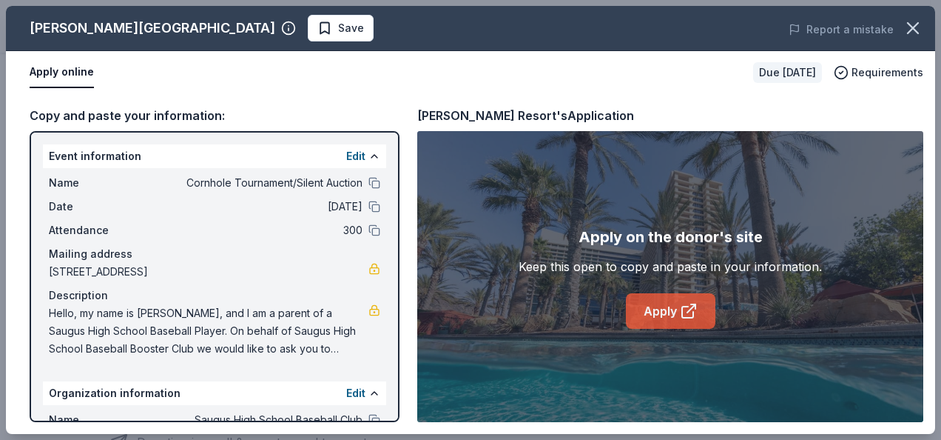
click at [678, 303] on link "Apply" at bounding box center [671, 311] width 90 height 36
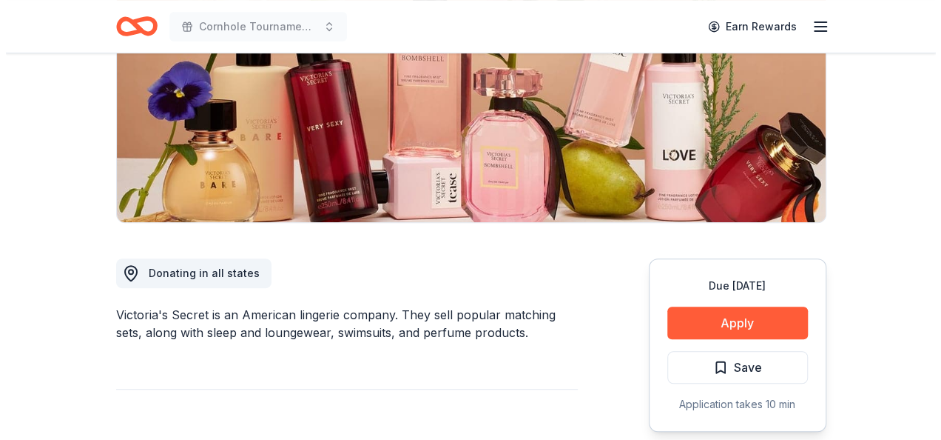
scroll to position [286, 0]
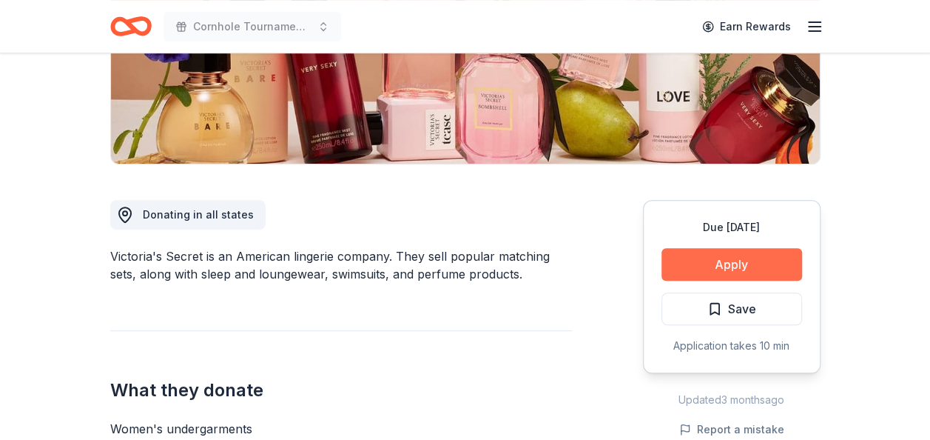
click at [750, 262] on button "Apply" at bounding box center [732, 264] width 141 height 33
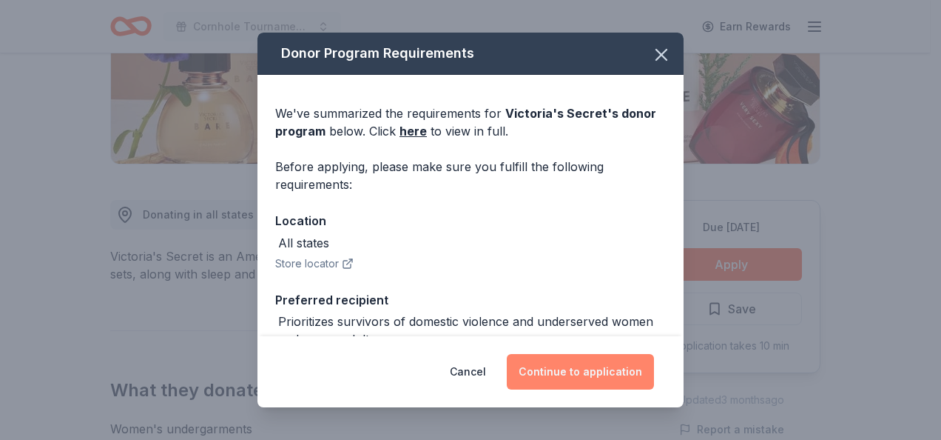
click at [616, 370] on button "Continue to application" at bounding box center [580, 372] width 147 height 36
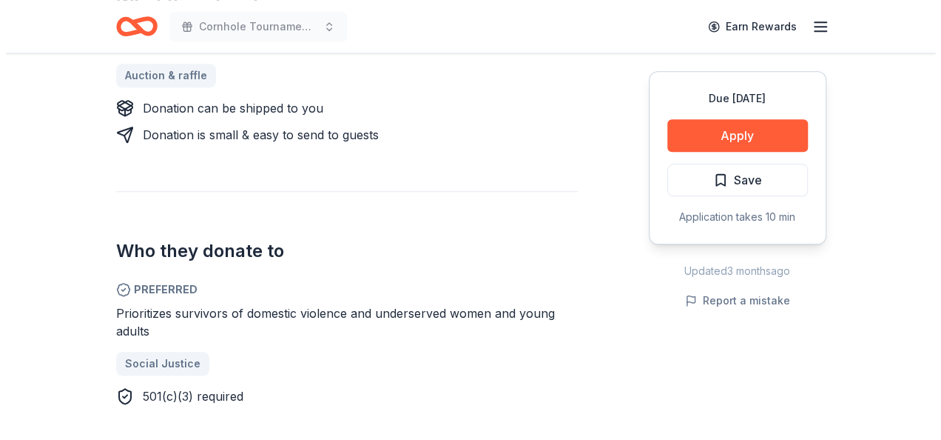
scroll to position [730, 0]
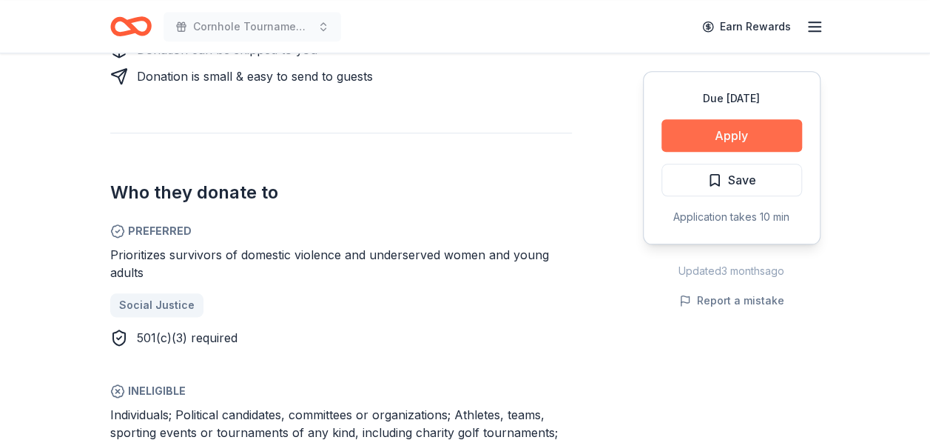
click at [746, 139] on button "Apply" at bounding box center [732, 135] width 141 height 33
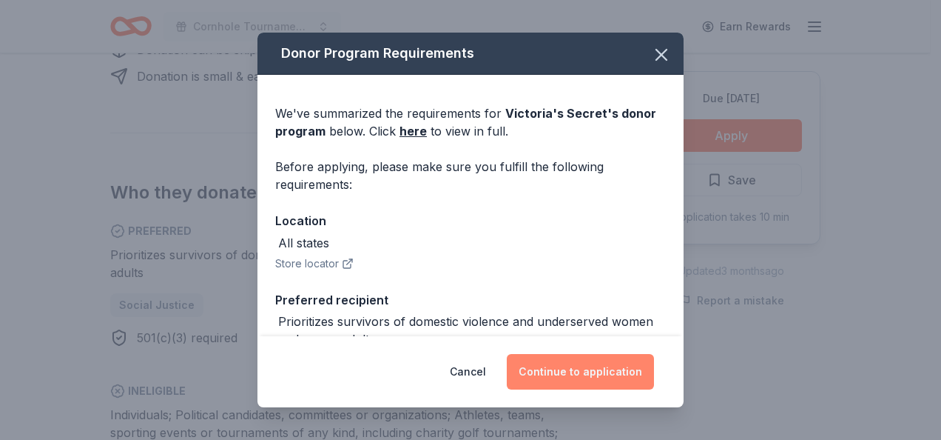
click at [602, 370] on button "Continue to application" at bounding box center [580, 372] width 147 height 36
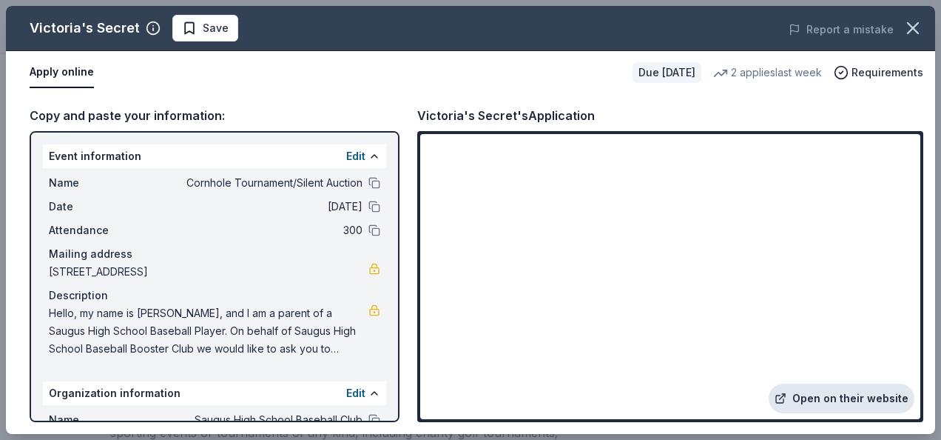
click at [832, 402] on link "Open on their website" at bounding box center [842, 398] width 146 height 30
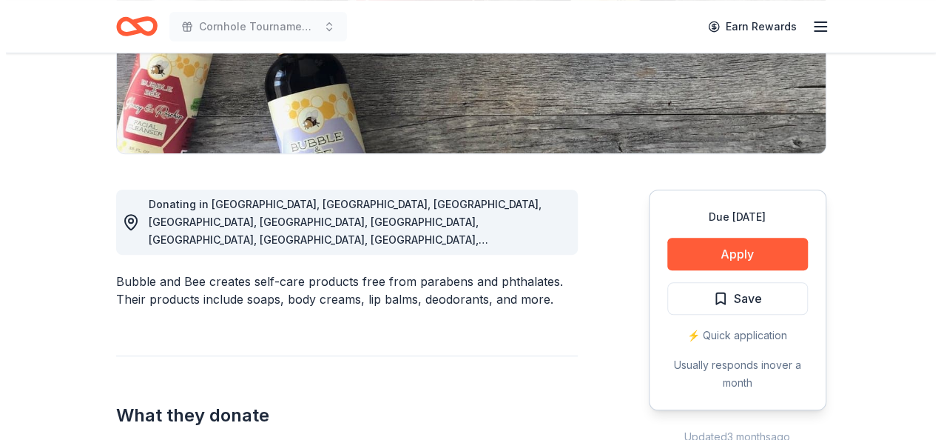
scroll to position [414, 0]
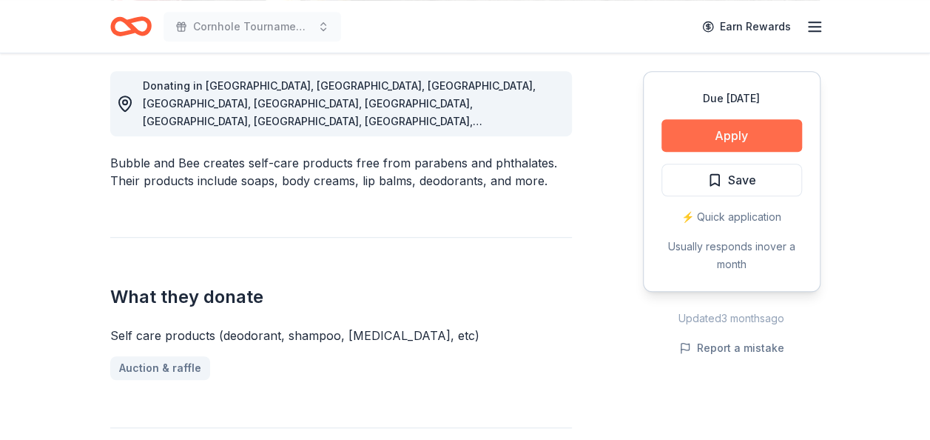
click at [719, 138] on button "Apply" at bounding box center [732, 135] width 141 height 33
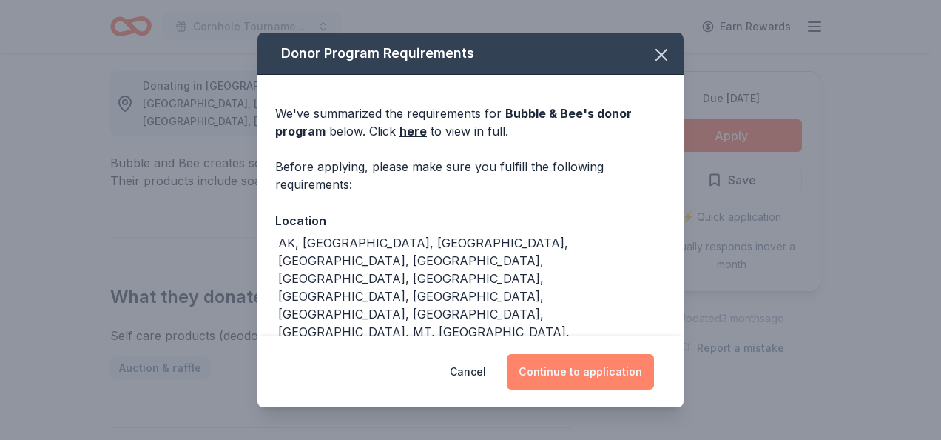
click at [604, 367] on button "Continue to application" at bounding box center [580, 372] width 147 height 36
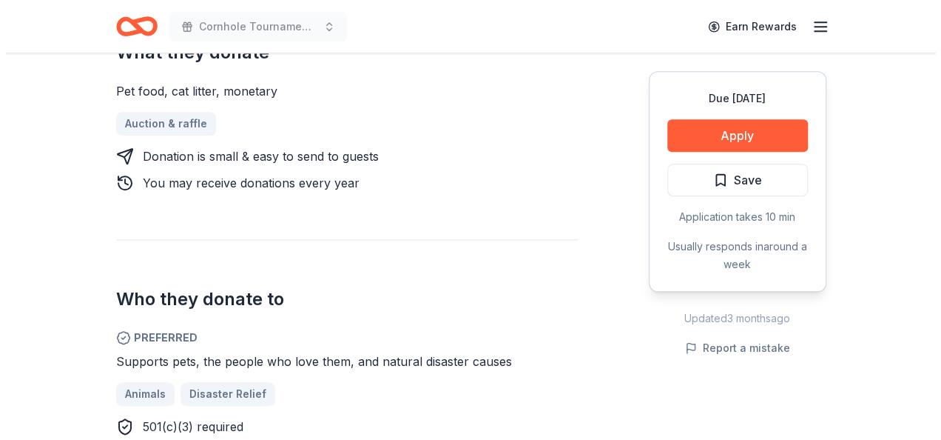
scroll to position [661, 0]
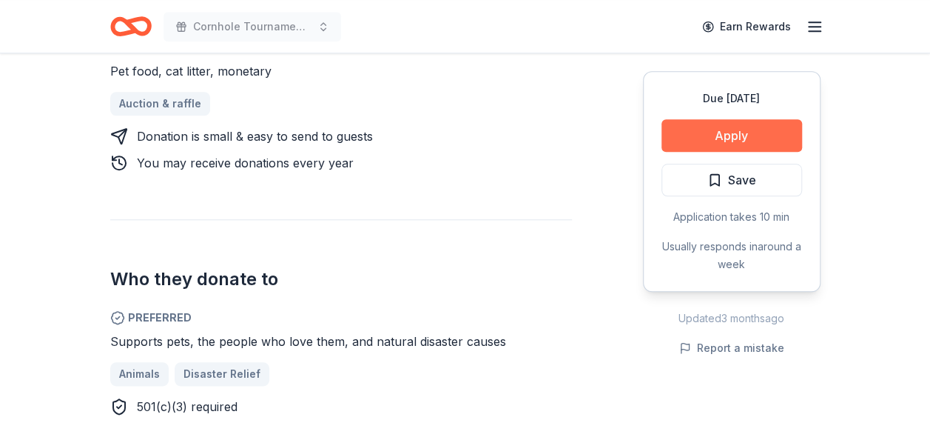
click at [749, 138] on button "Apply" at bounding box center [732, 135] width 141 height 33
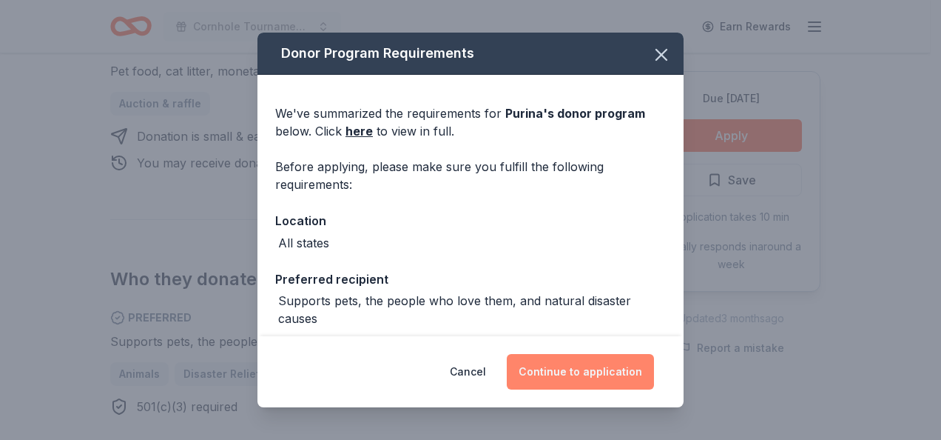
click at [629, 367] on button "Continue to application" at bounding box center [580, 372] width 147 height 36
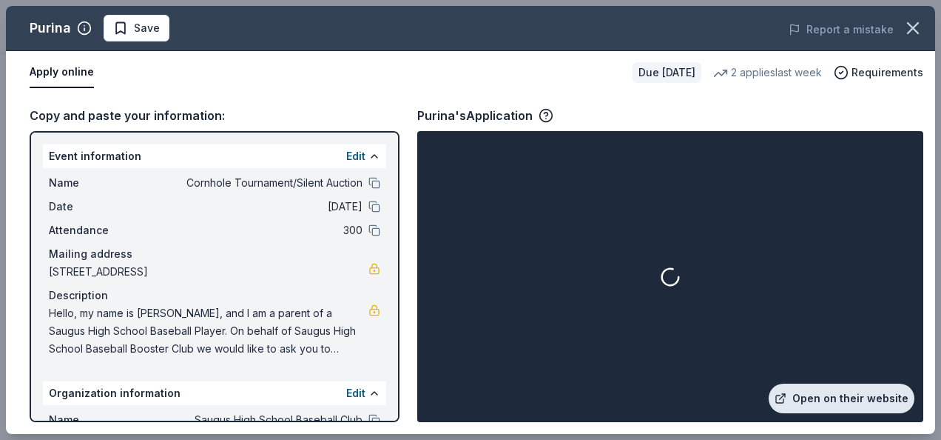
click at [850, 394] on link "Open on their website" at bounding box center [842, 398] width 146 height 30
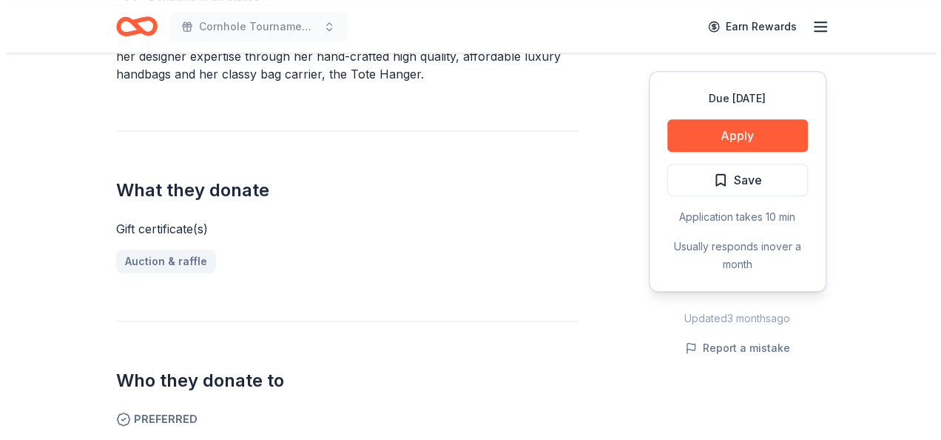
scroll to position [563, 0]
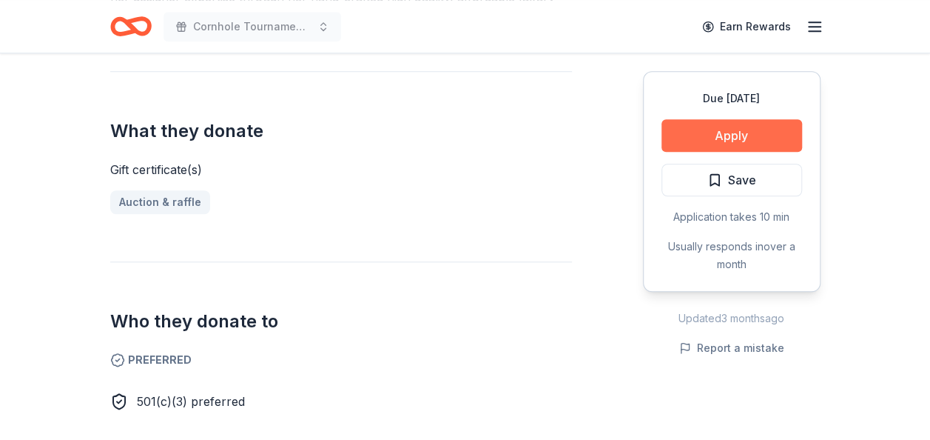
click at [700, 139] on button "Apply" at bounding box center [732, 135] width 141 height 33
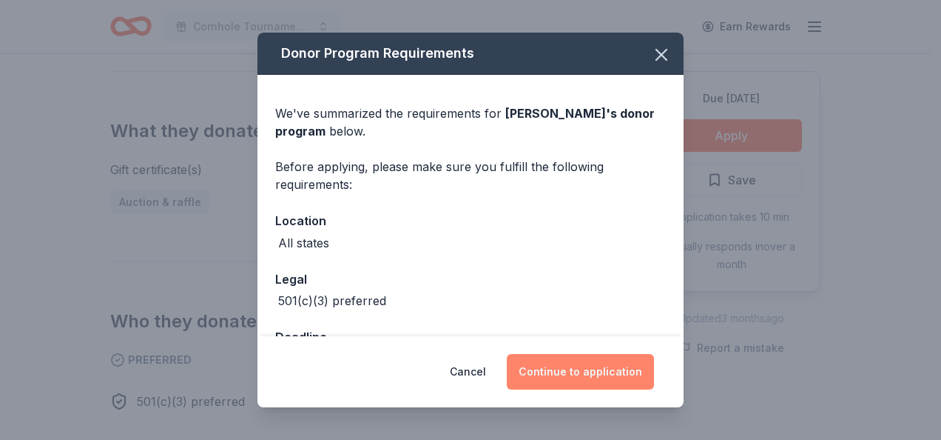
click at [588, 372] on button "Continue to application" at bounding box center [580, 372] width 147 height 36
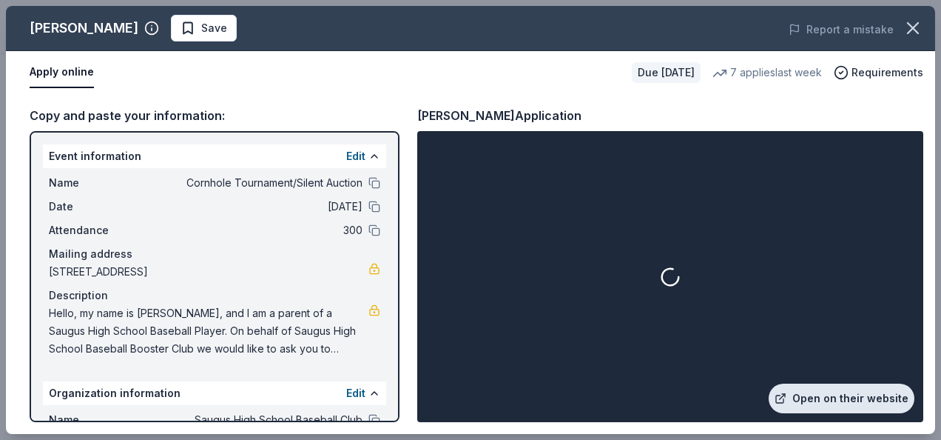
click at [805, 400] on link "Open on their website" at bounding box center [842, 398] width 146 height 30
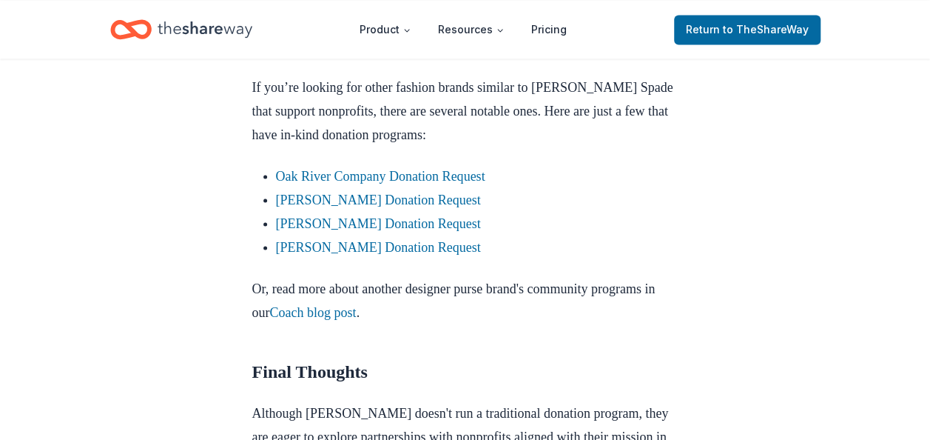
scroll to position [1302, 0]
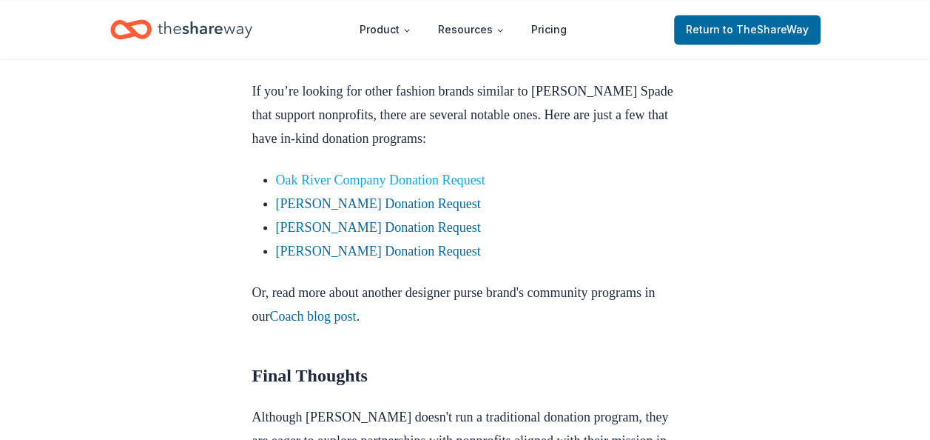
click at [412, 179] on link "Oak River Company Donation Request" at bounding box center [380, 179] width 209 height 15
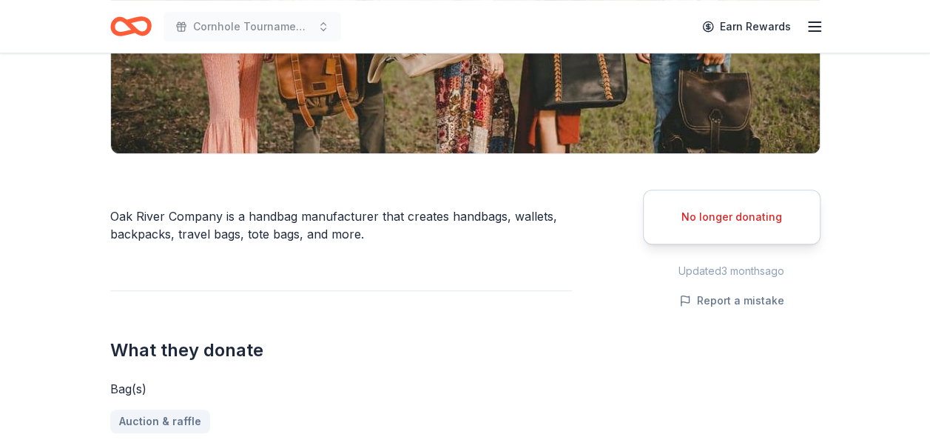
scroll to position [355, 0]
